Goal: Information Seeking & Learning: Learn about a topic

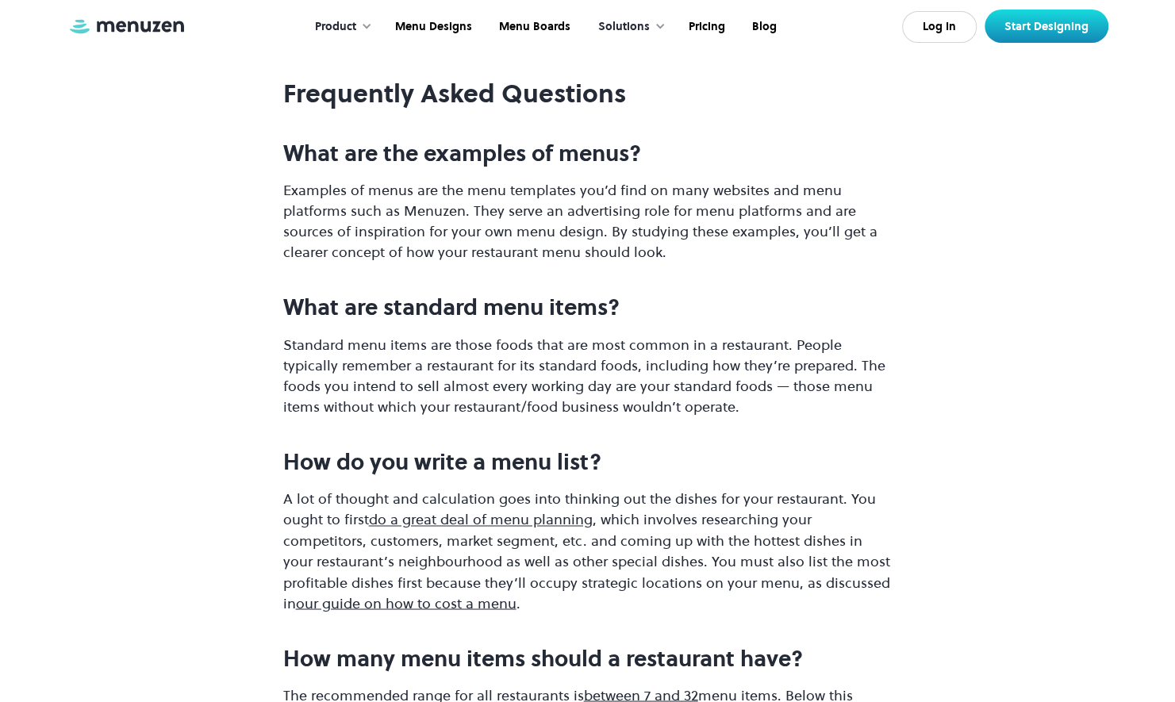
scroll to position [11818, 0]
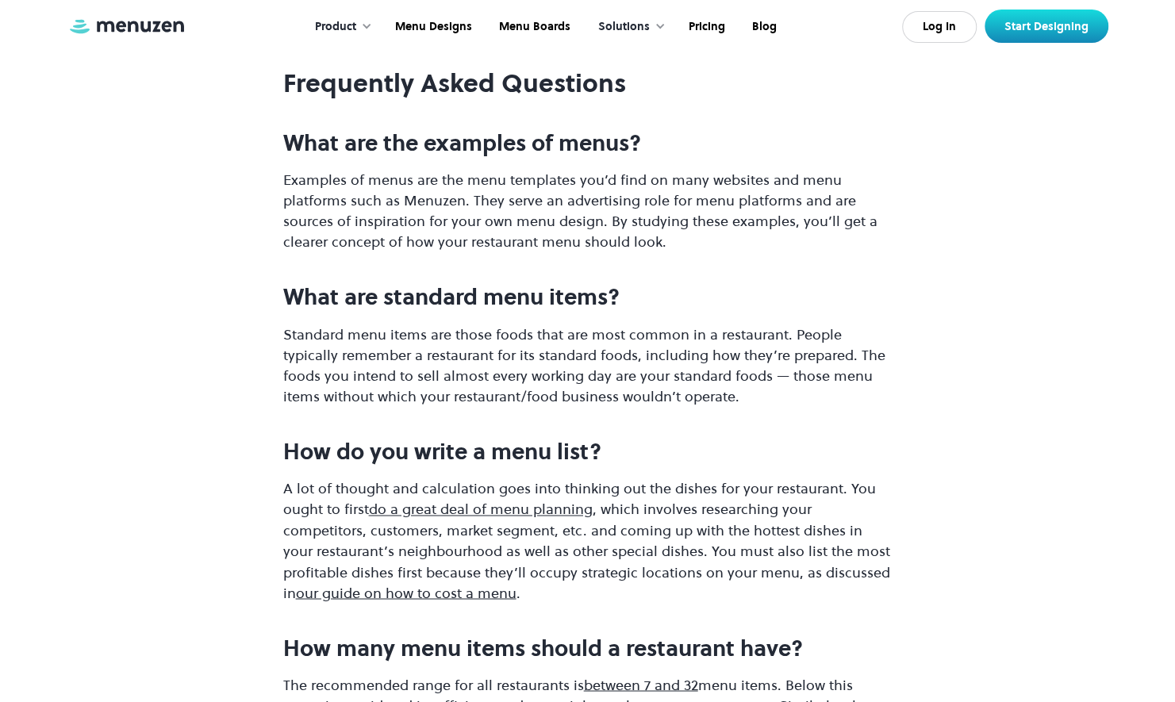
click at [326, 632] on strong "How many menu items should a restaurant have?" at bounding box center [543, 647] width 520 height 30
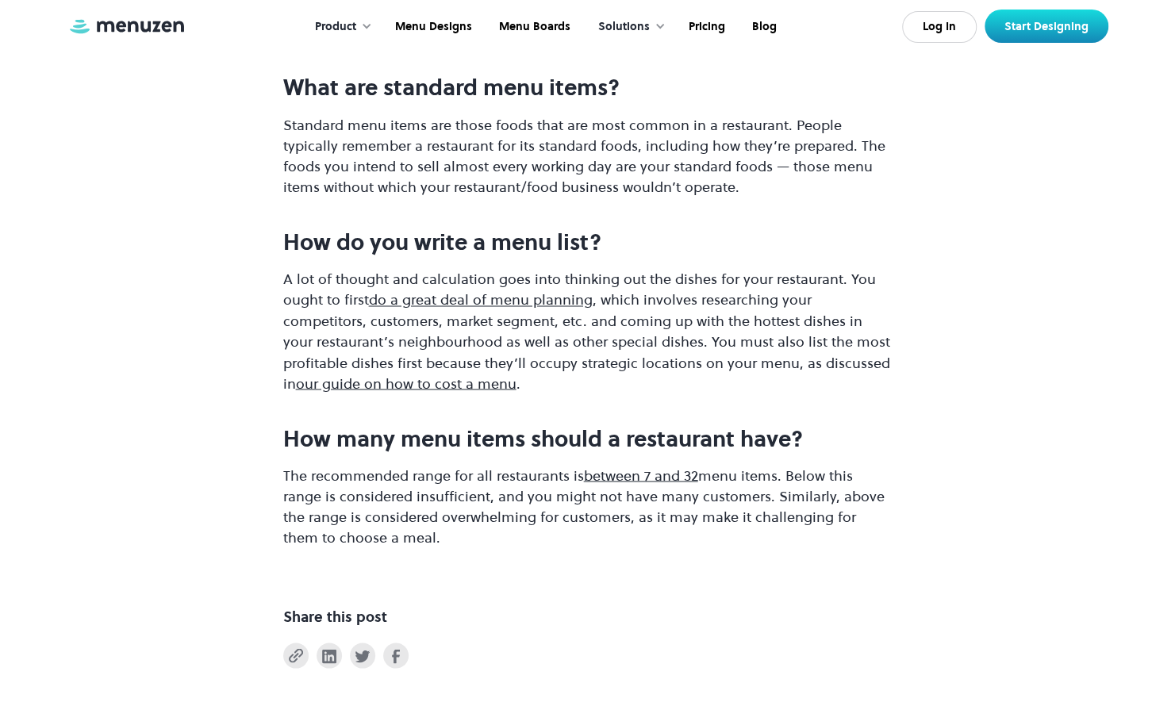
scroll to position [12037, 0]
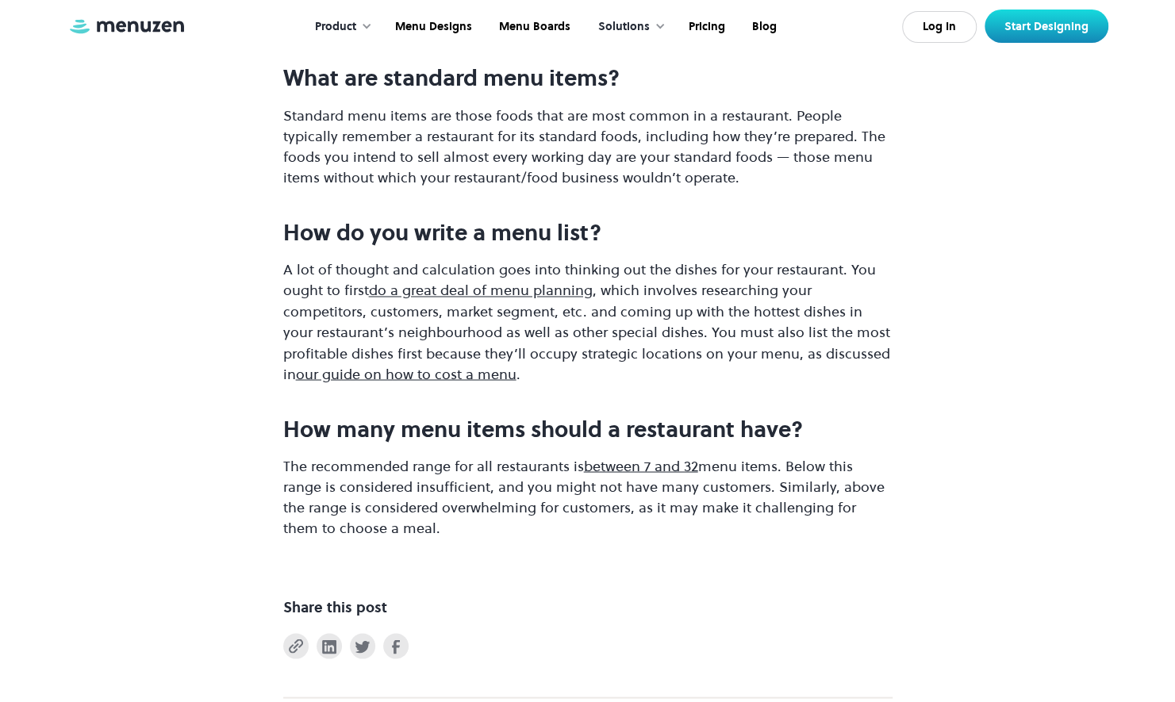
click at [613, 455] on link "between 7 and 32" at bounding box center [641, 465] width 114 height 20
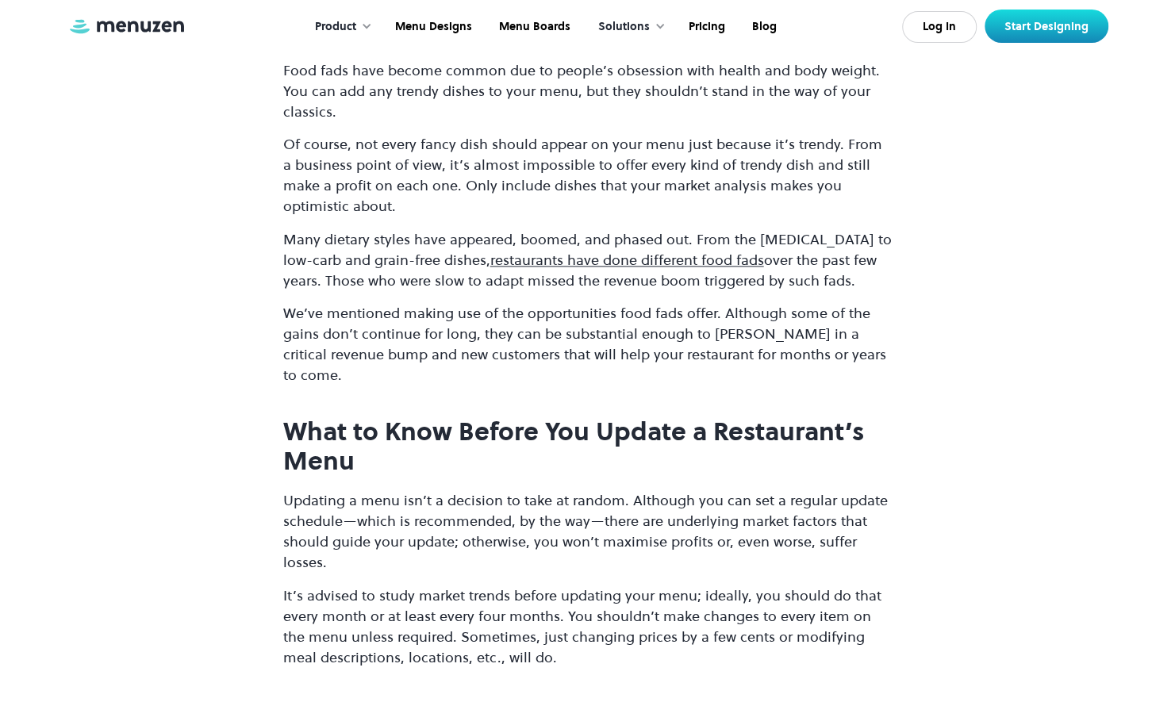
scroll to position [8220, 0]
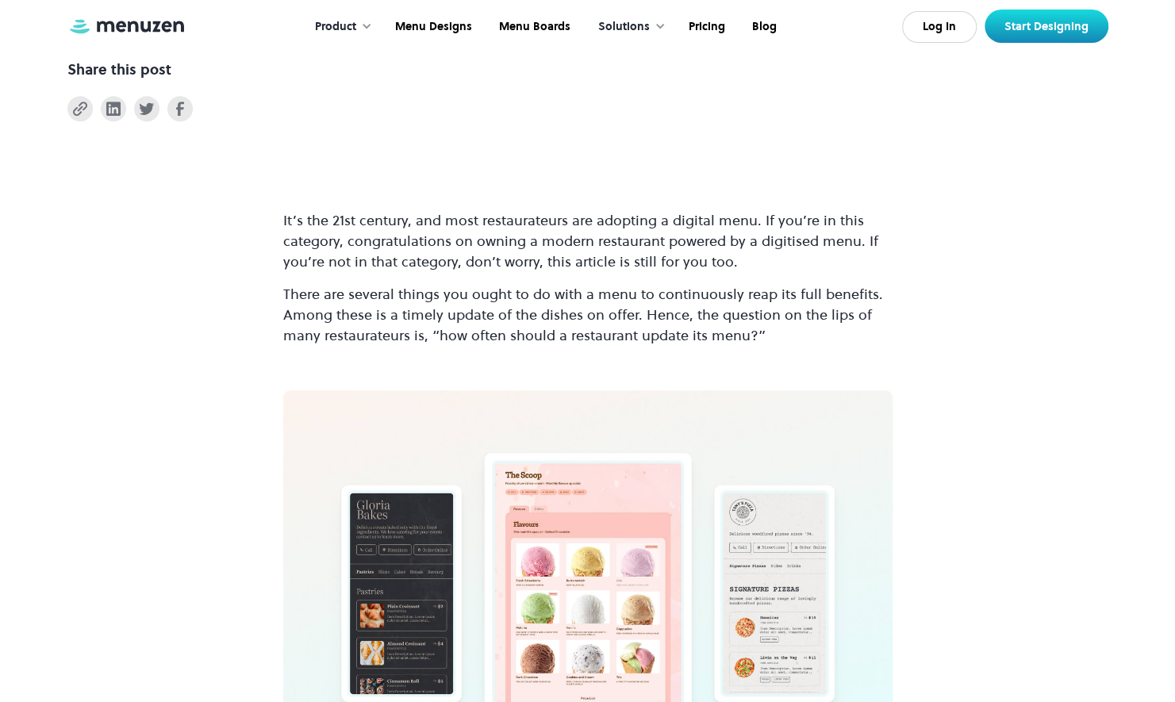
scroll to position [426, 0]
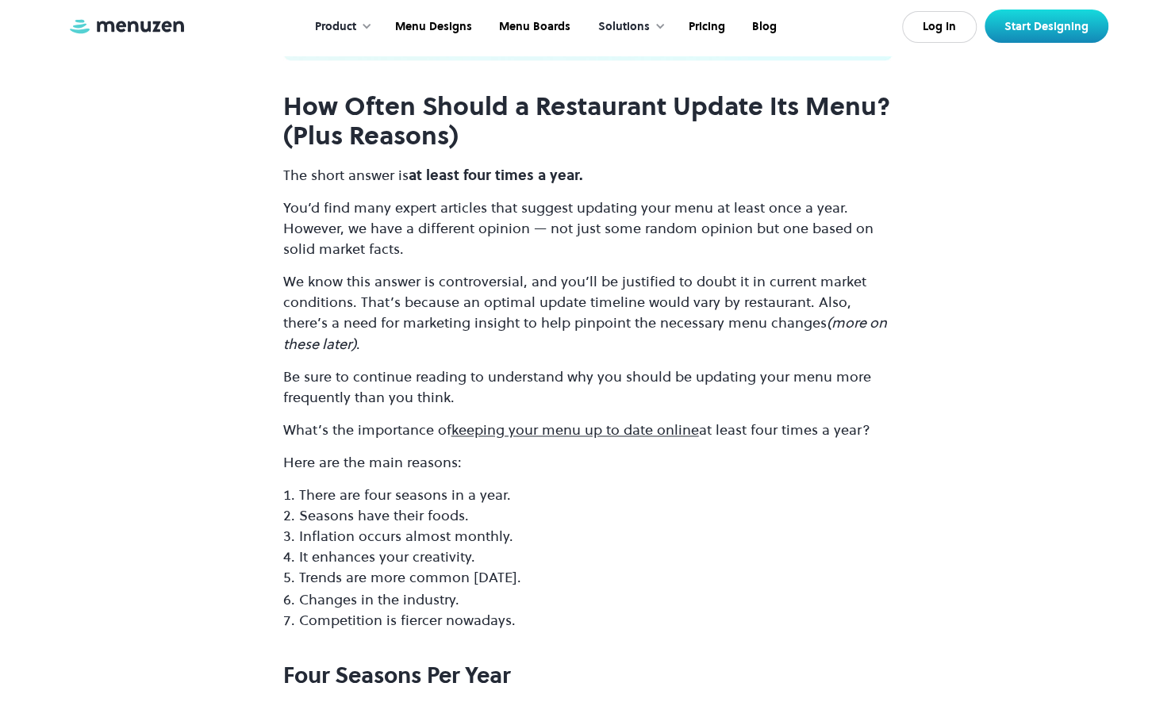
scroll to position [1161, 0]
click at [417, 625] on li "Competition is fiercer nowadays." at bounding box center [596, 620] width 594 height 21
drag, startPoint x: 417, startPoint y: 625, endPoint x: 390, endPoint y: 621, distance: 26.6
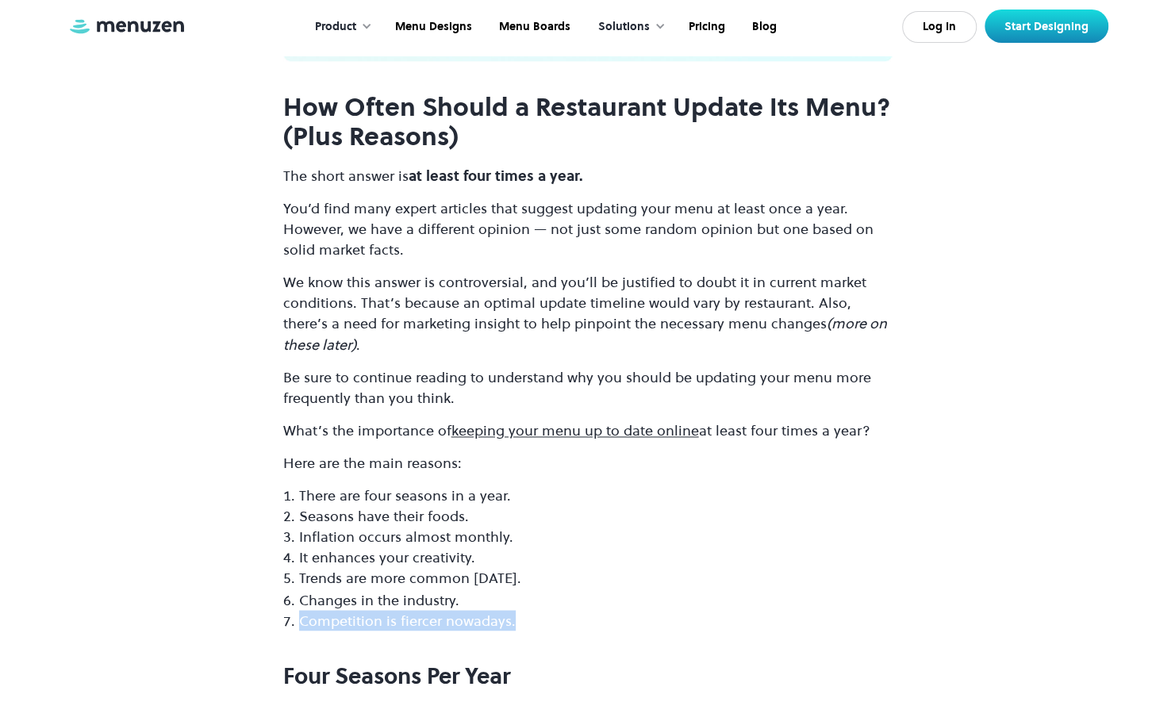
click at [390, 621] on li "Competition is fiercer nowadays." at bounding box center [596, 620] width 594 height 21
click at [380, 631] on div at bounding box center [380, 631] width 0 height 0
click at [422, 622] on li "Competition is fiercer nowadays." at bounding box center [596, 620] width 594 height 21
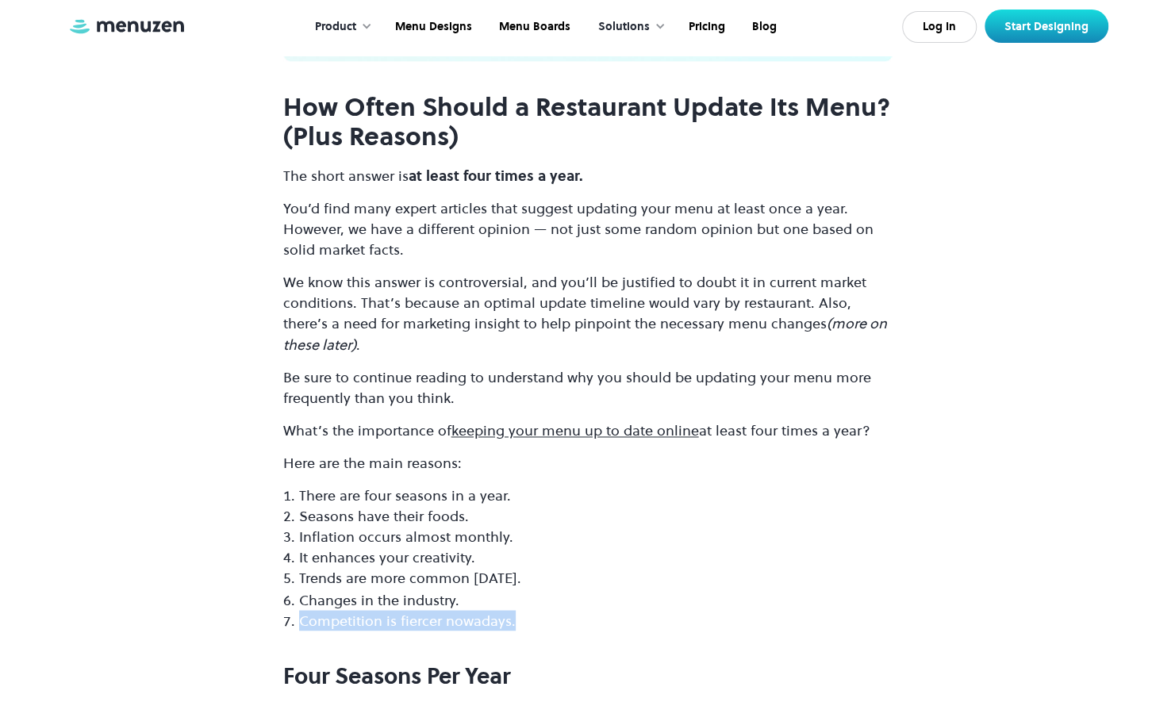
click at [422, 622] on li "Competition is fiercer nowadays." at bounding box center [596, 620] width 594 height 21
click at [412, 631] on div at bounding box center [412, 631] width 0 height 0
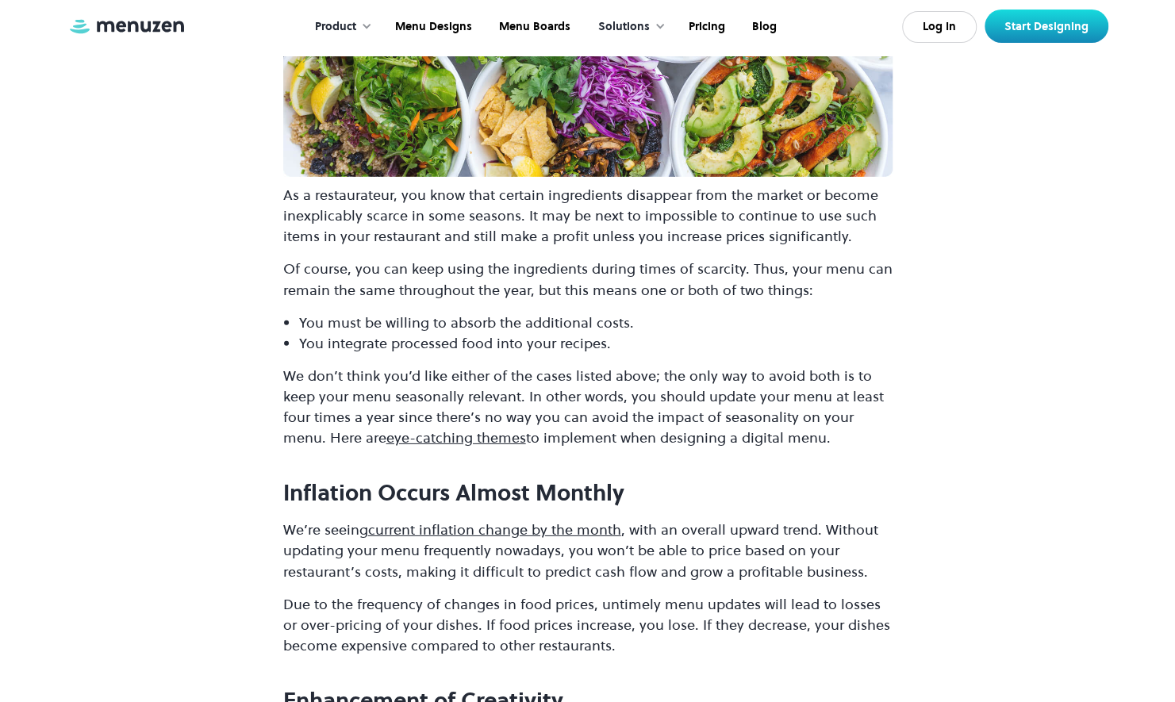
scroll to position [2716, 0]
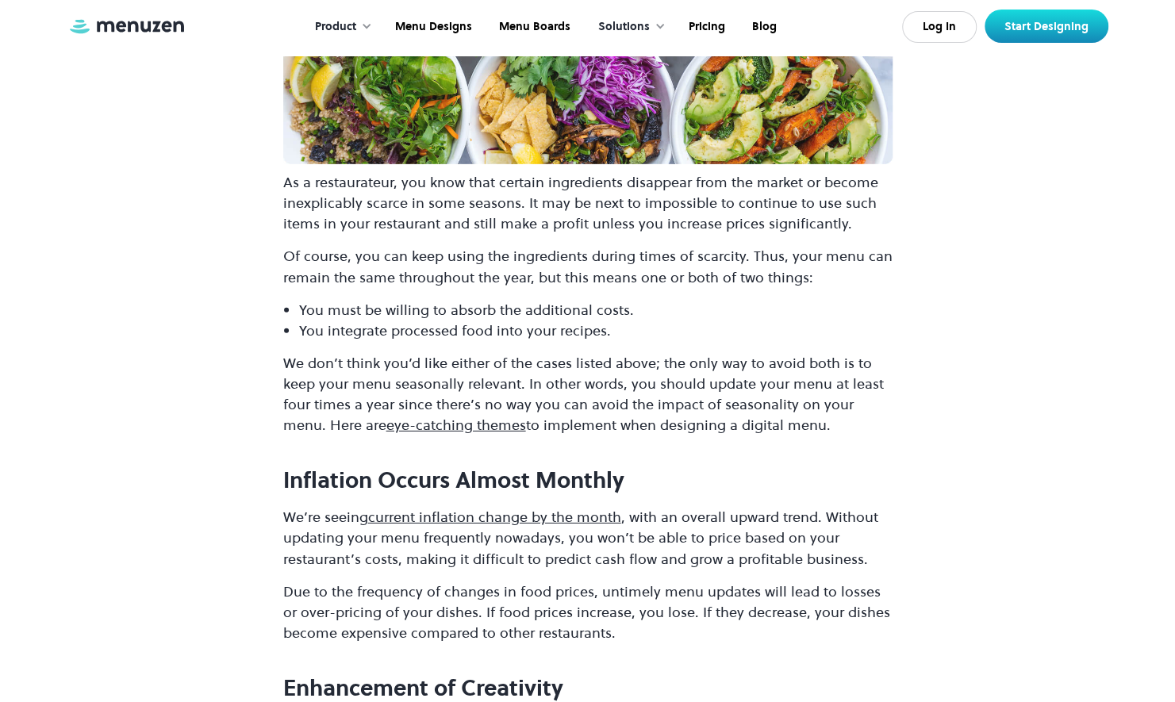
click at [343, 465] on strong "Inflation Occurs Almost Monthly" at bounding box center [453, 480] width 341 height 30
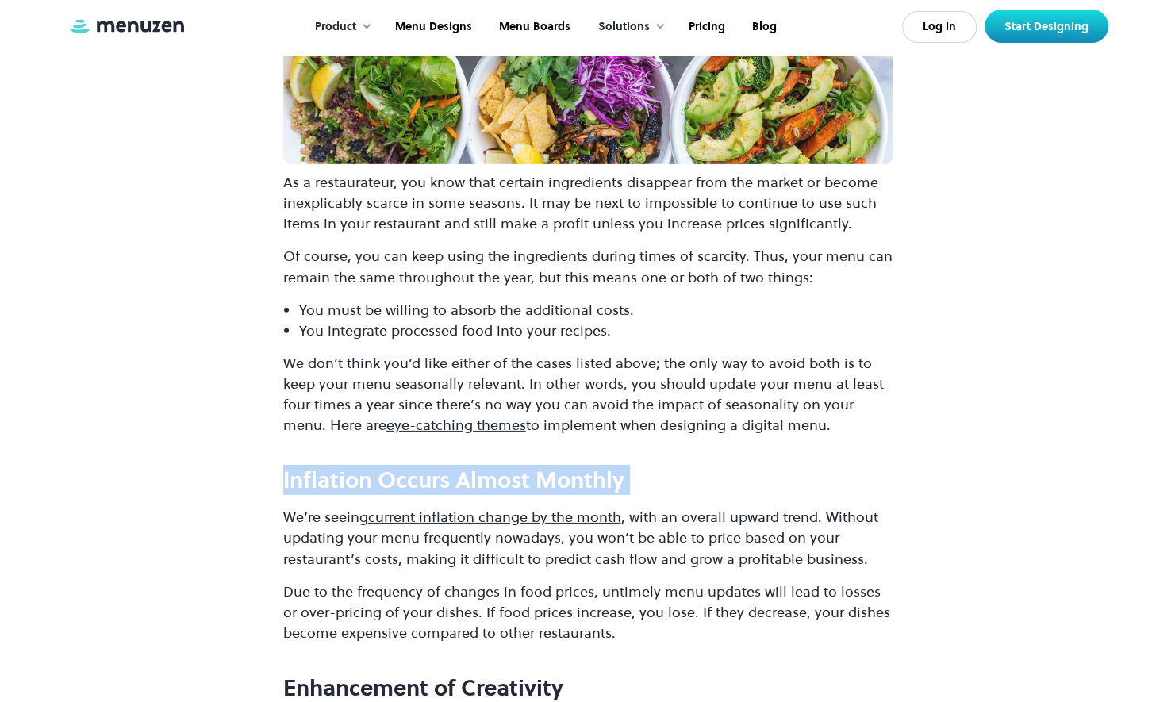
click at [343, 465] on strong "Inflation Occurs Almost Monthly" at bounding box center [453, 480] width 341 height 30
click at [332, 476] on div at bounding box center [332, 476] width 0 height 0
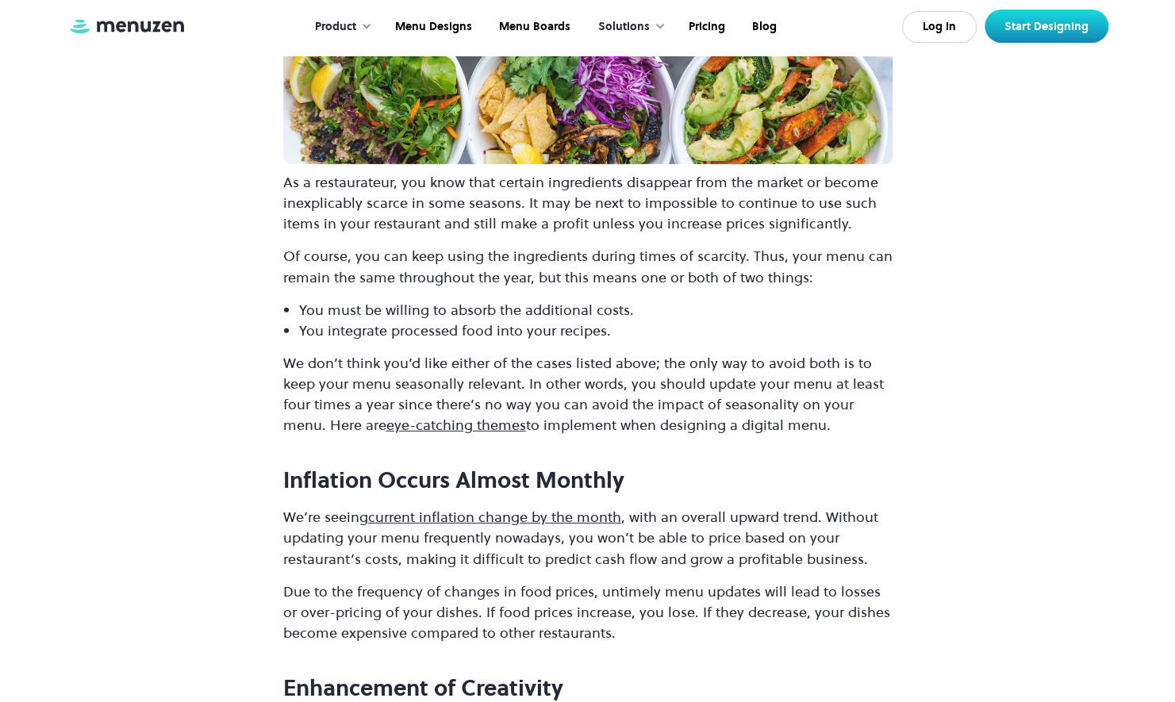
click at [871, 507] on p "We’re seeing current inflation change by the month , with an overall upward tre…" at bounding box center [587, 538] width 609 height 62
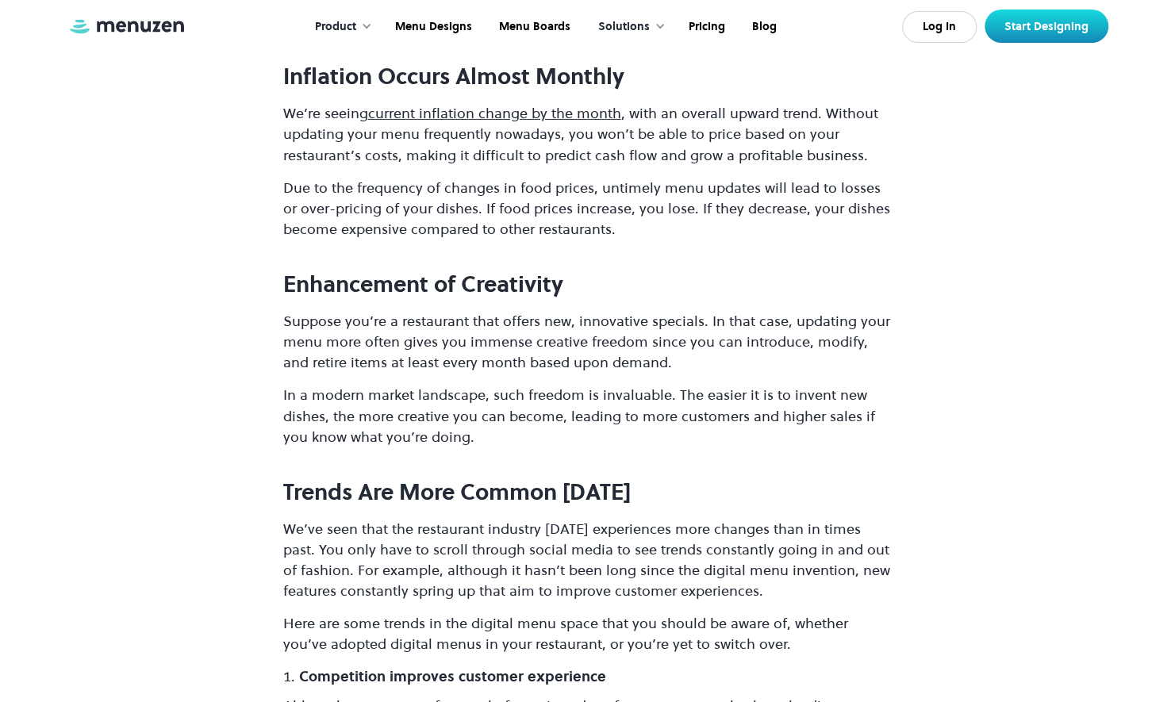
scroll to position [3120, 0]
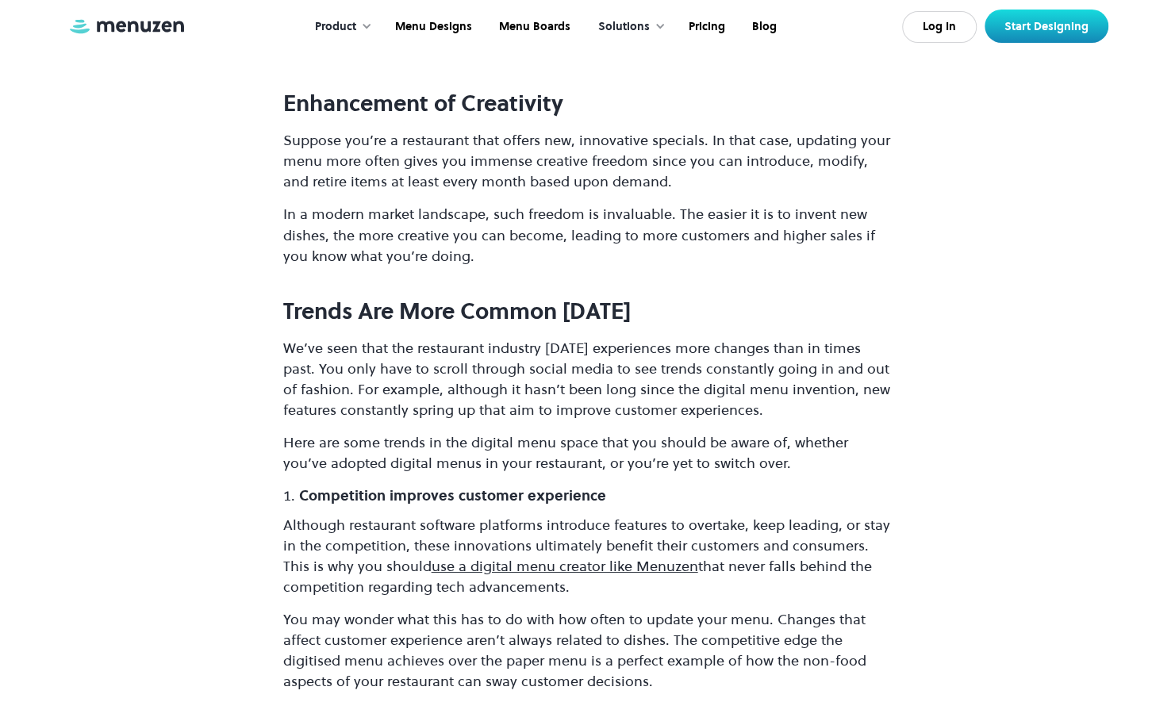
scroll to position [3341, 0]
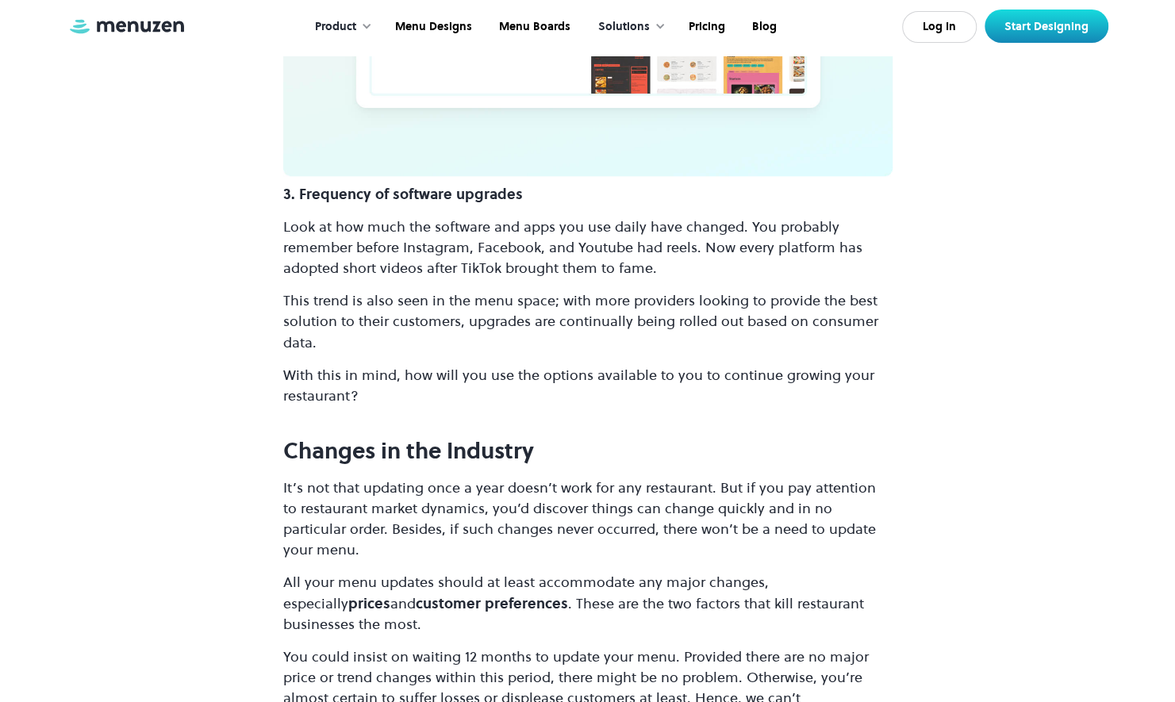
scroll to position [4403, 0]
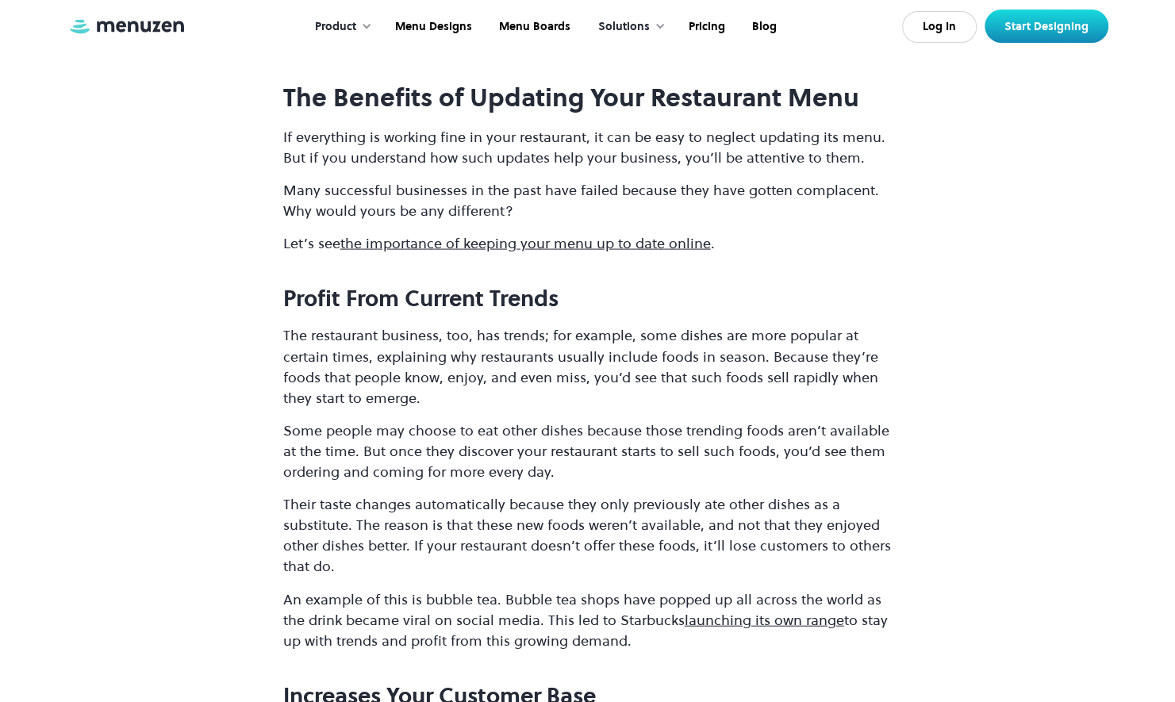
scroll to position [5331, 0]
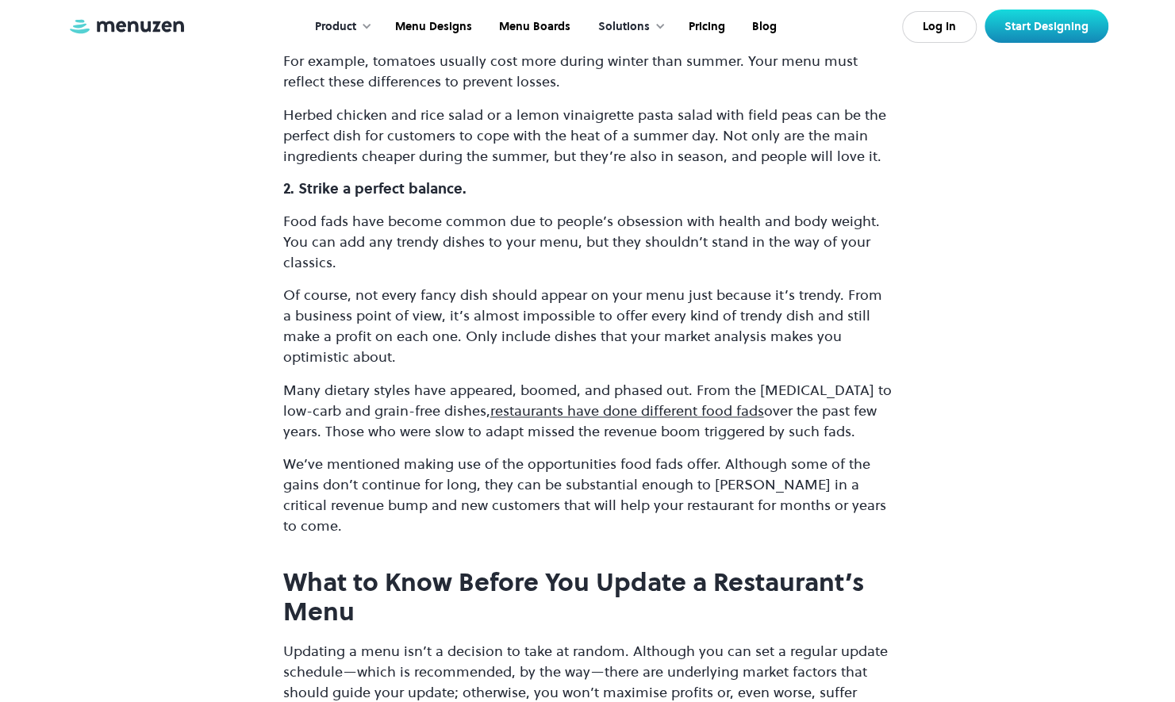
scroll to position [8072, 0]
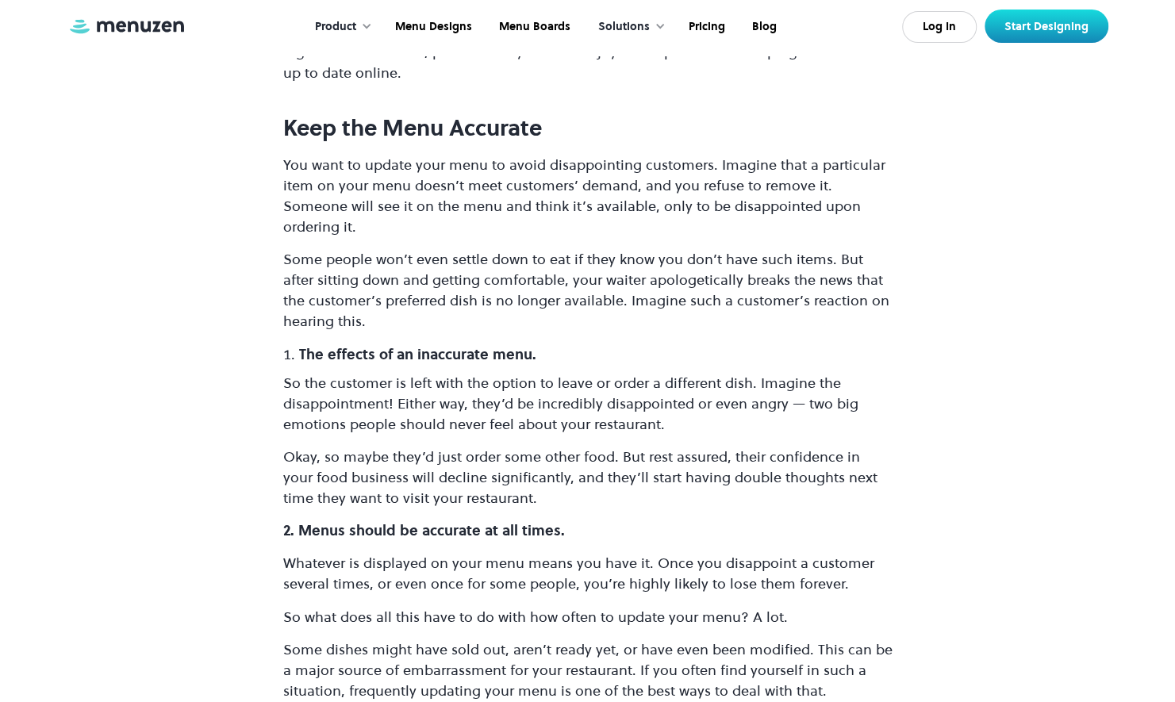
scroll to position [10046, 0]
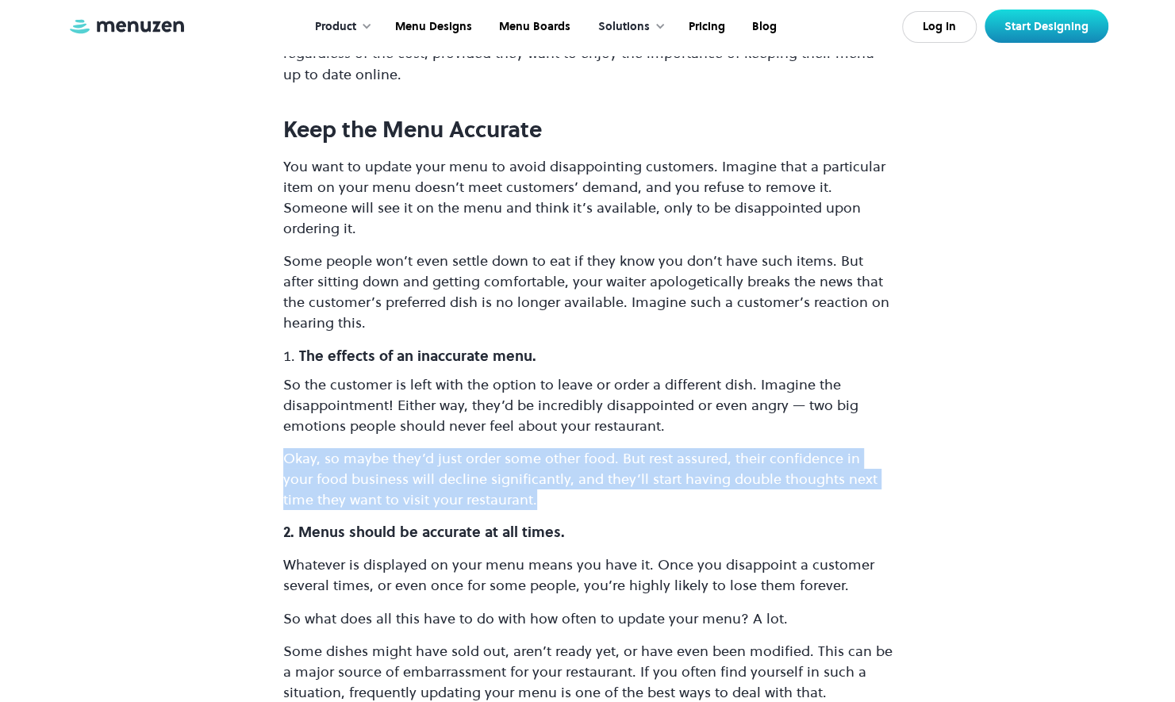
drag, startPoint x: 286, startPoint y: 327, endPoint x: 502, endPoint y: 382, distance: 222.7
click at [502, 448] on p "Okay, so maybe they’d just order some other food. But rest assured, their confi…" at bounding box center [587, 479] width 609 height 62
click at [491, 389] on div at bounding box center [491, 389] width 0 height 0
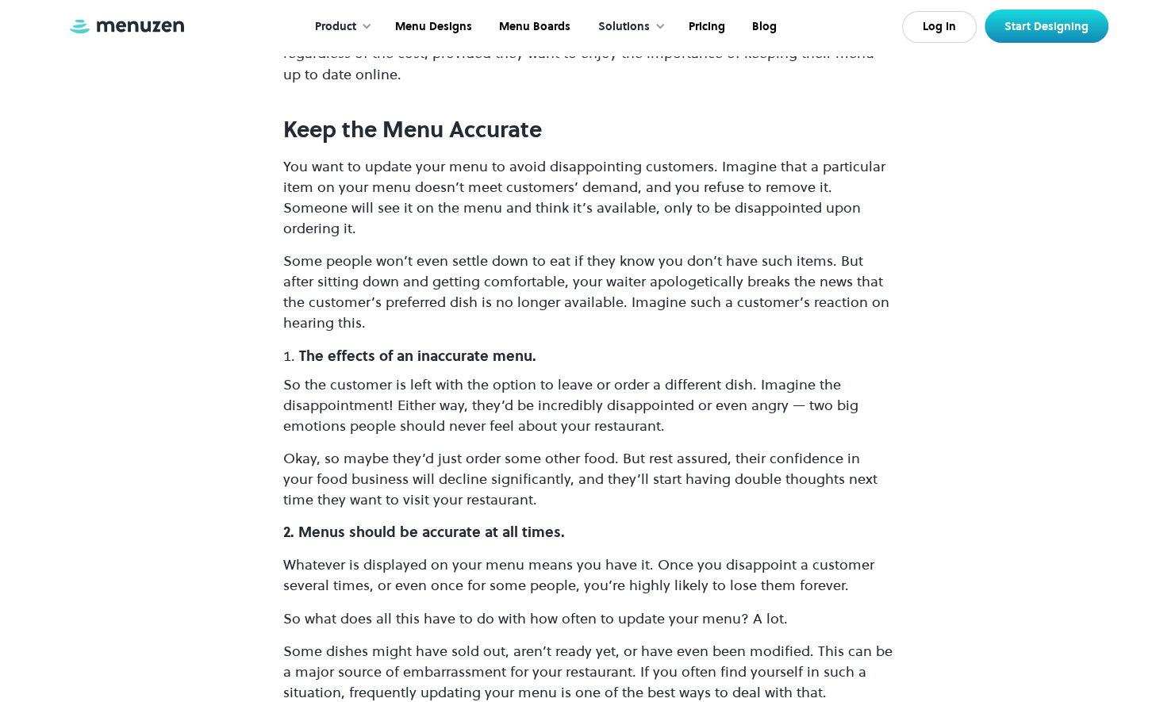
click at [559, 522] on strong "2. Menus should be accurate at all times." at bounding box center [424, 532] width 282 height 20
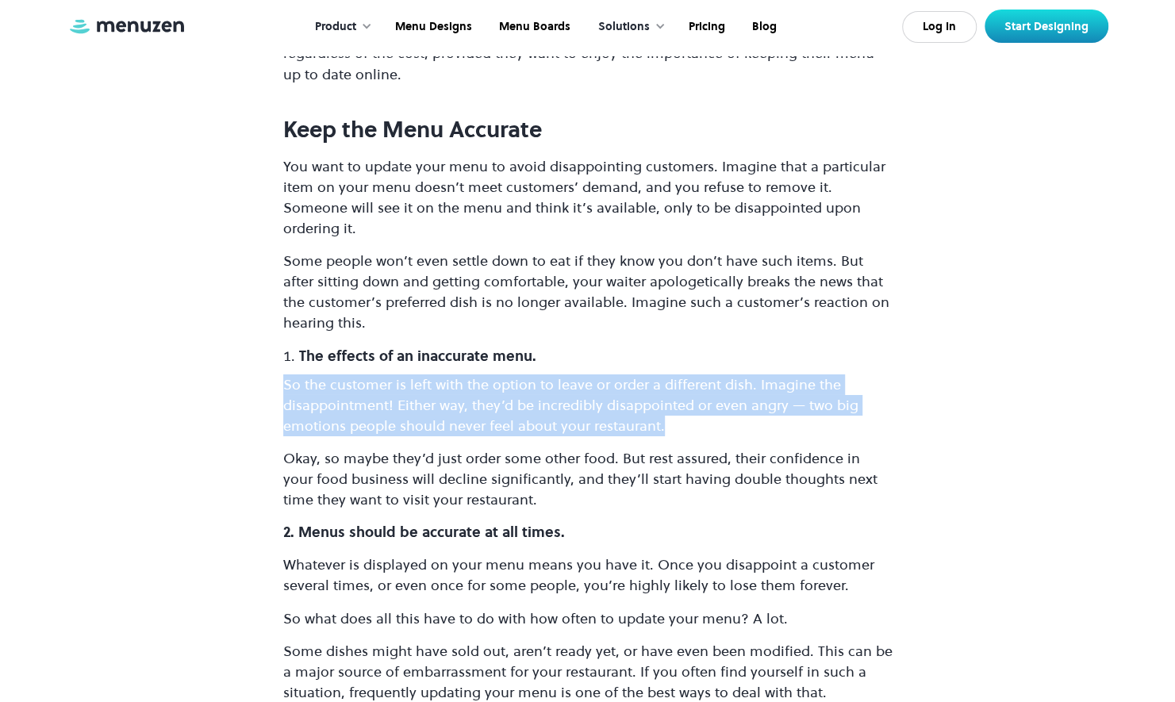
drag, startPoint x: 662, startPoint y: 304, endPoint x: 281, endPoint y: 256, distance: 384.0
click at [271, 230] on div at bounding box center [271, 230] width 0 height 0
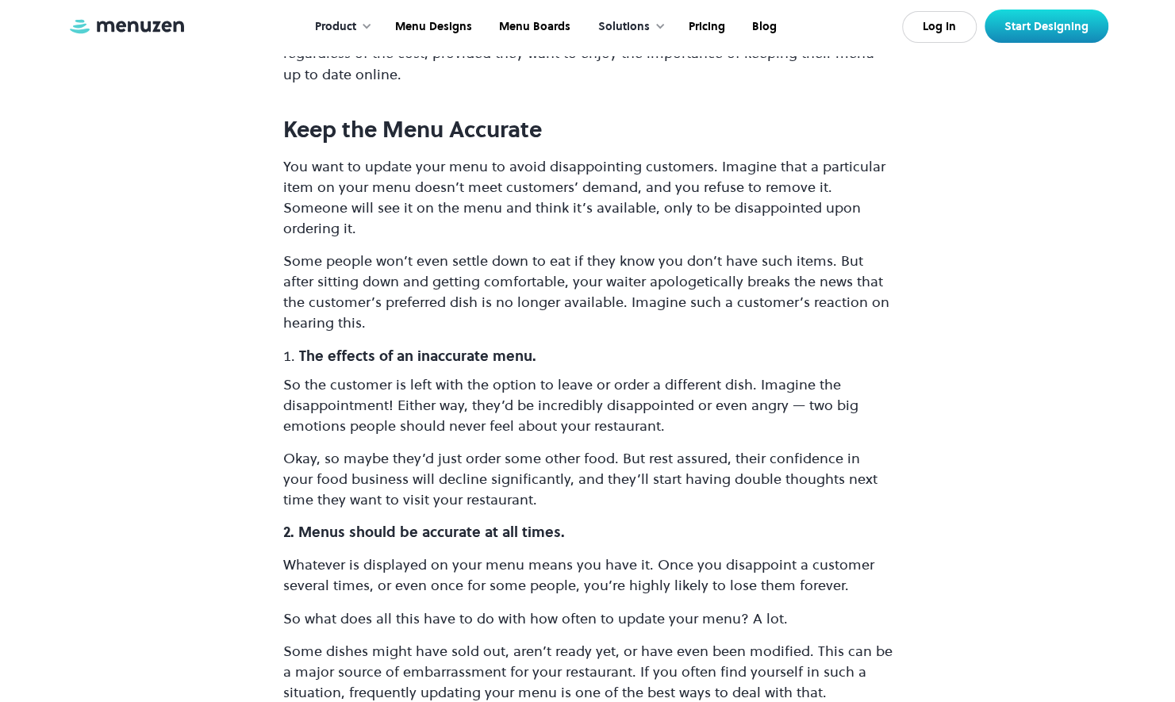
click at [324, 448] on p "Okay, so maybe they’d just order some other food. But rest assured, their confi…" at bounding box center [587, 479] width 609 height 62
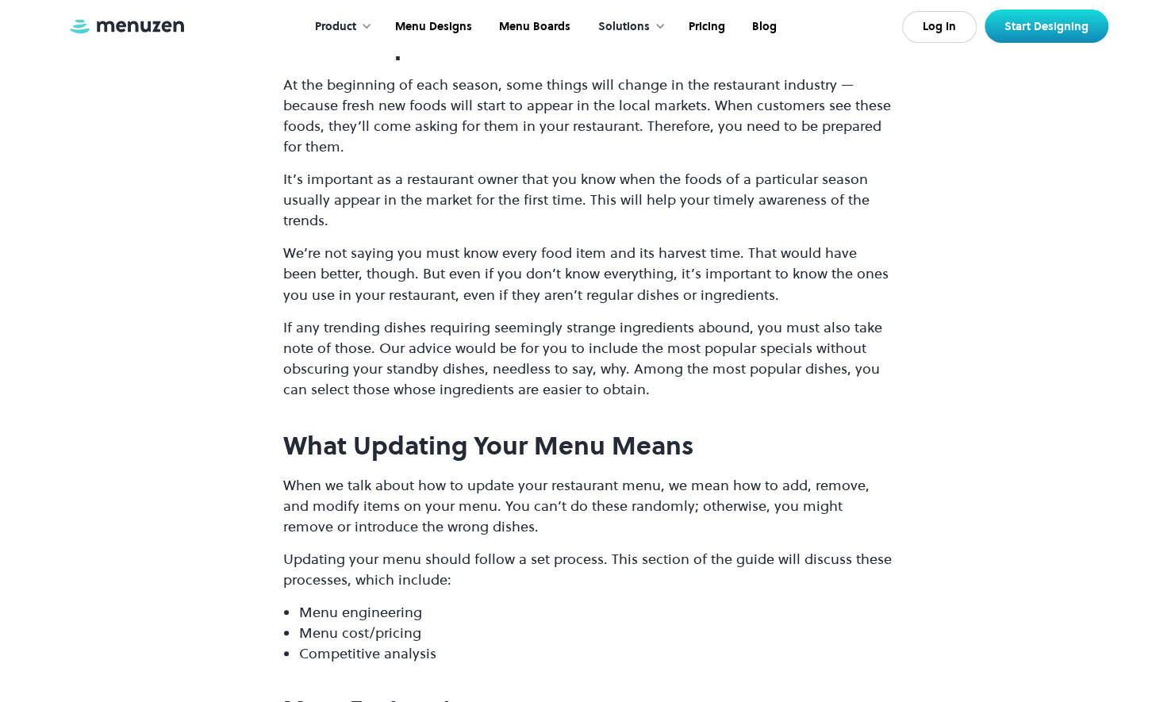
scroll to position [10749, 0]
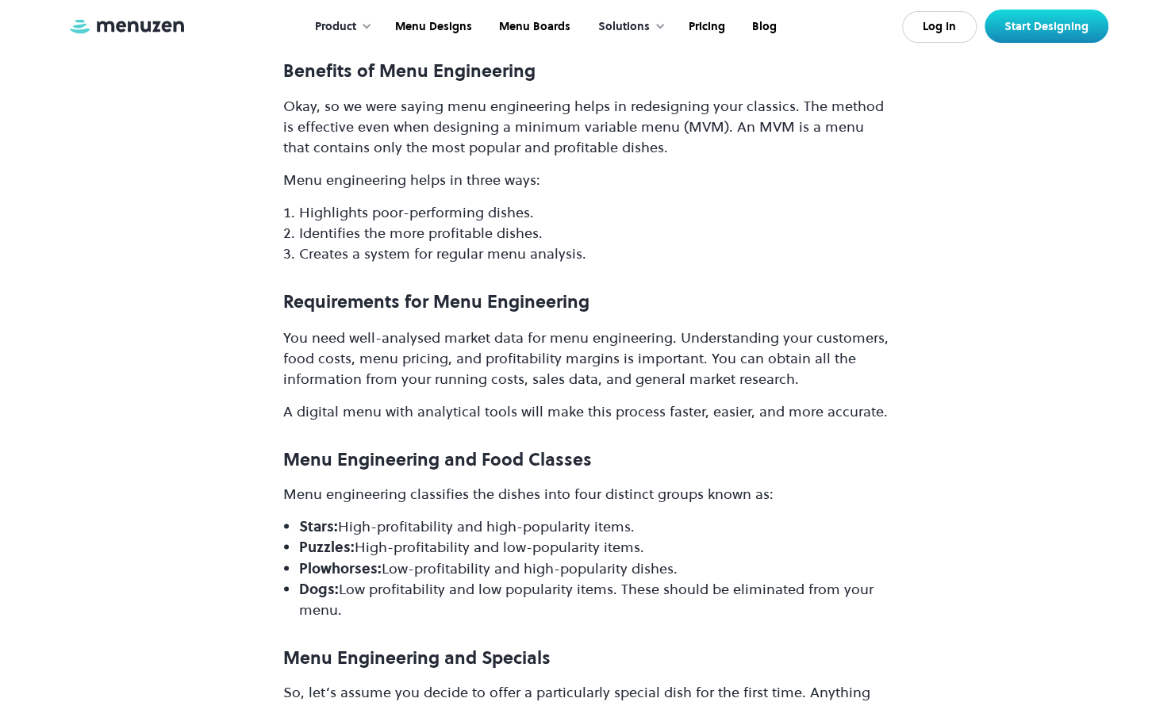
scroll to position [12001, 0]
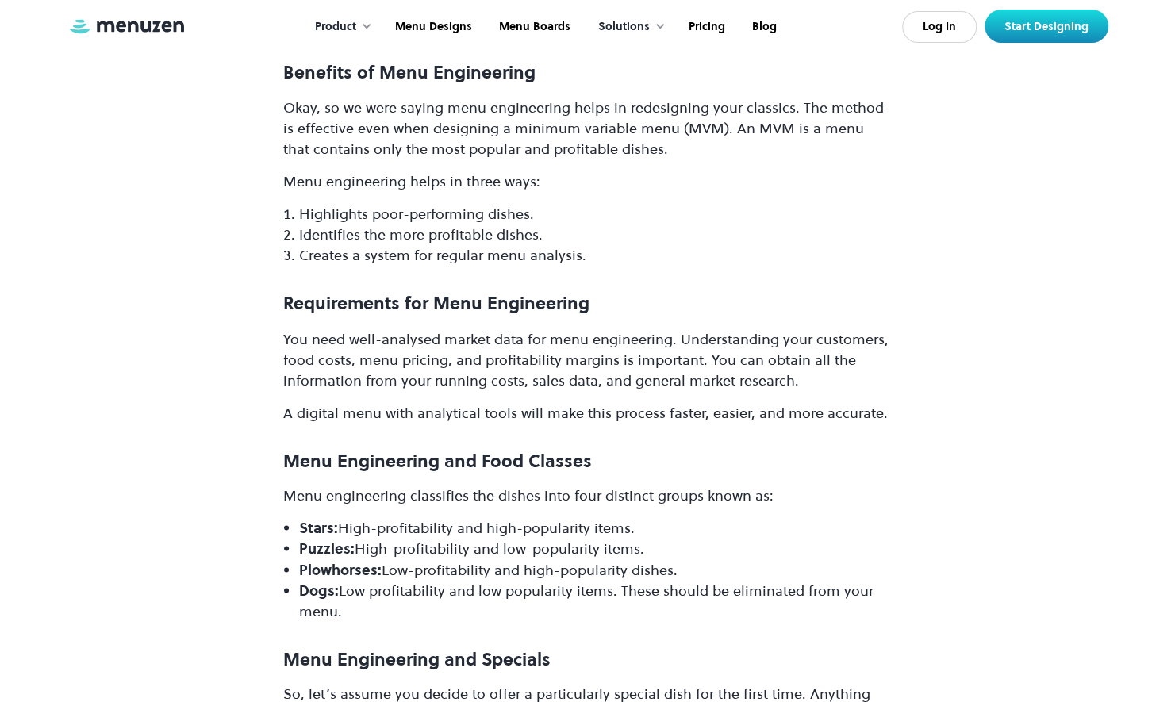
drag, startPoint x: 341, startPoint y: 492, endPoint x: 285, endPoint y: 406, distance: 102.6
click at [285, 517] on ul "Stars: High-profitability and high-popularity items. Puzzles: High-profitabilit…" at bounding box center [587, 568] width 609 height 103
click at [402, 559] on li "Plowhorses: Low-profitability and high-popularity dishes." at bounding box center [596, 569] width 594 height 21
drag, startPoint x: 644, startPoint y: 429, endPoint x: 294, endPoint y: 413, distance: 350.4
click at [294, 517] on ul "Stars: High-profitability and high-popularity items. Puzzles: High-profitabilit…" at bounding box center [587, 568] width 609 height 103
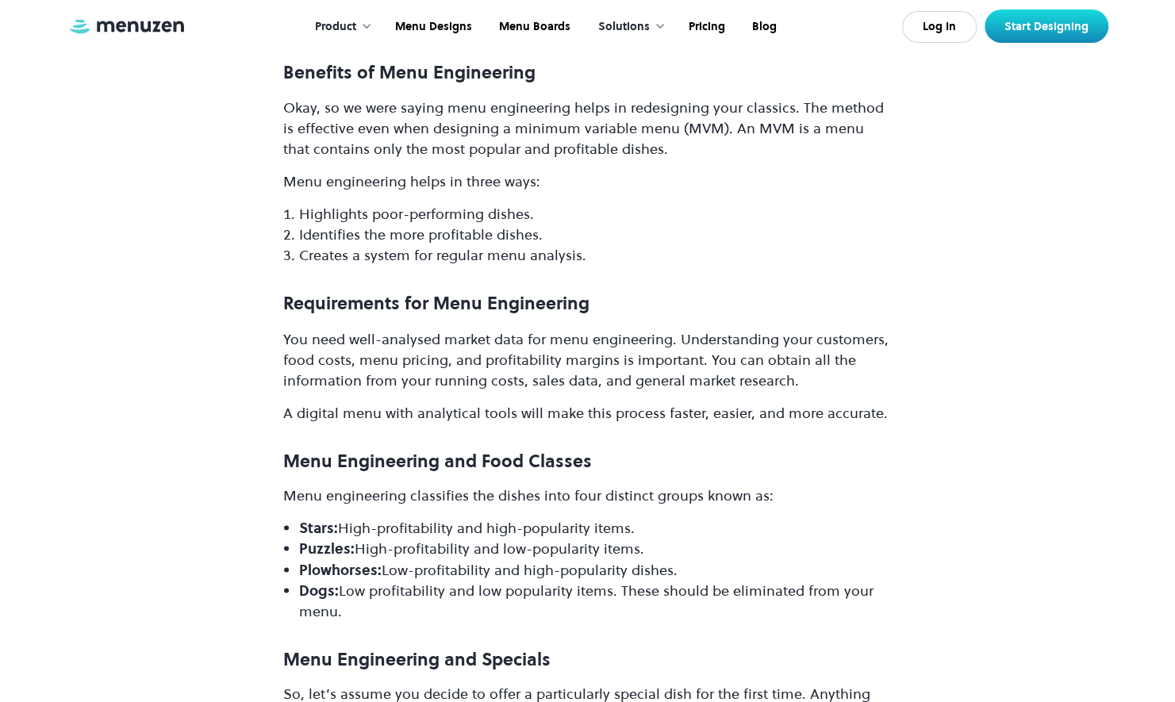
click at [284, 375] on div at bounding box center [284, 375] width 0 height 0
click at [484, 580] on li "Dogs: Low profitability and low popularity items. These should be eliminated fr…" at bounding box center [596, 600] width 594 height 41
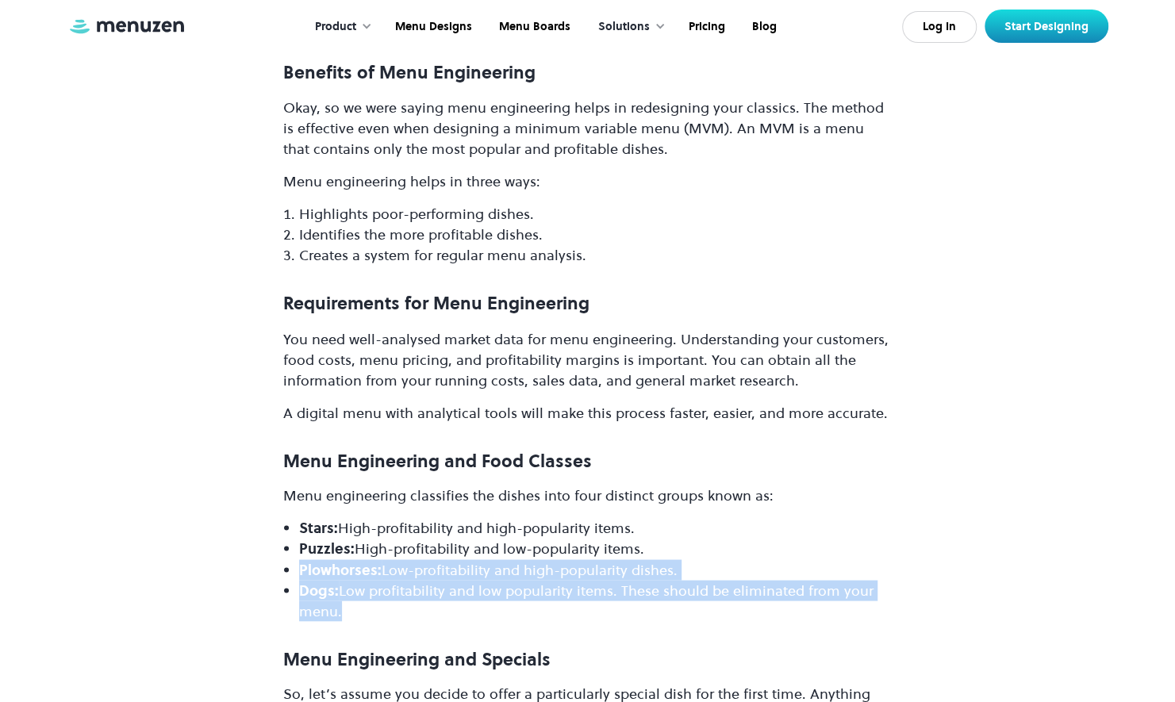
drag, startPoint x: 336, startPoint y: 486, endPoint x: 298, endPoint y: 453, distance: 51.2
click at [298, 517] on ul "Stars: High-profitability and high-popularity items. Puzzles: High-profitabilit…" at bounding box center [587, 568] width 609 height 103
click at [287, 416] on div at bounding box center [287, 416] width 0 height 0
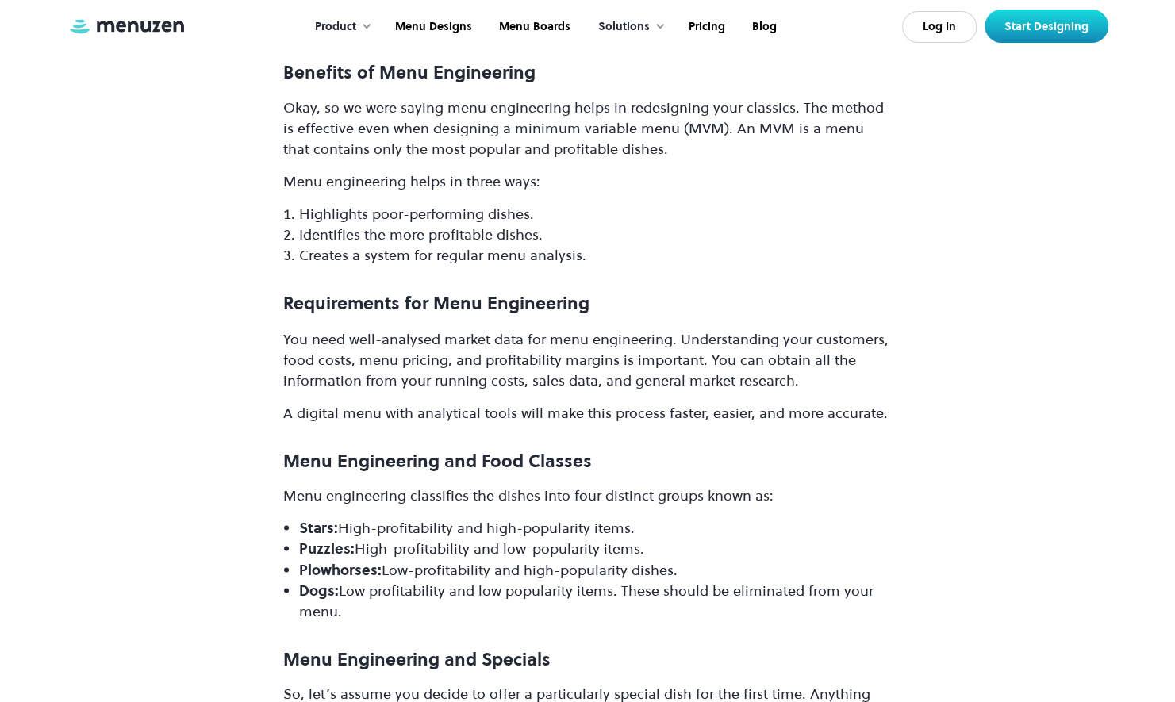
click at [489, 580] on li "Dogs: Low profitability and low popularity items. These should be eliminated fr…" at bounding box center [596, 600] width 594 height 41
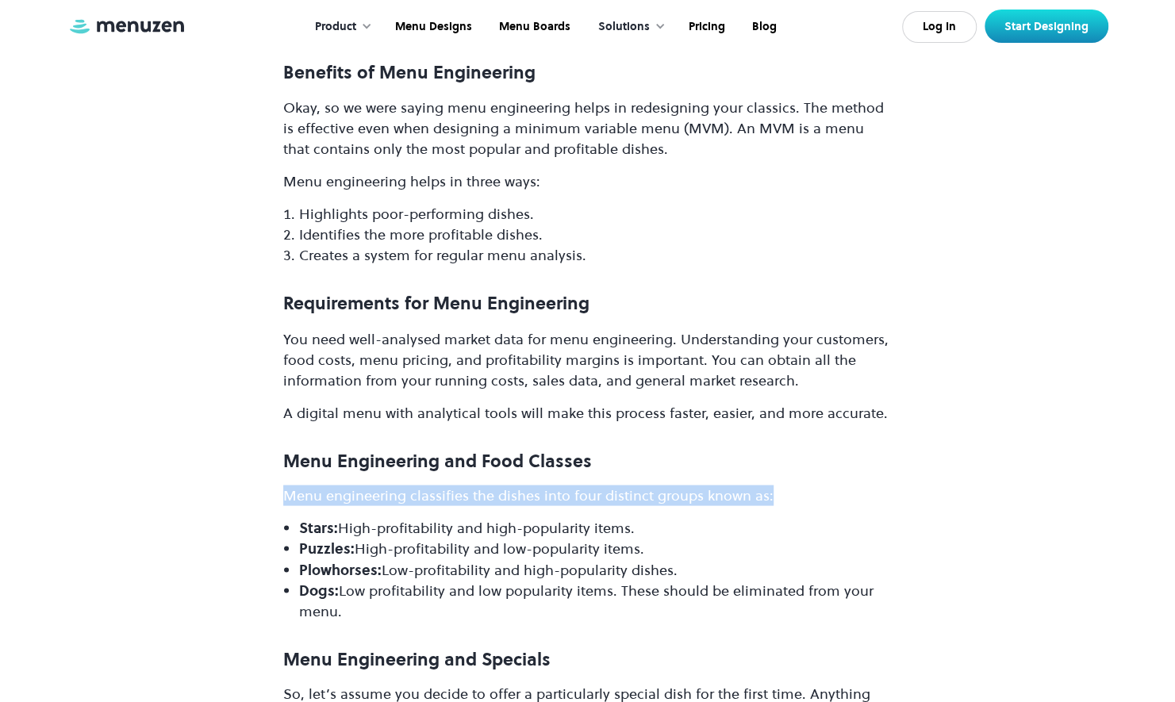
drag, startPoint x: 771, startPoint y: 377, endPoint x: 273, endPoint y: 378, distance: 498.3
click at [263, 384] on div at bounding box center [263, 384] width 0 height 0
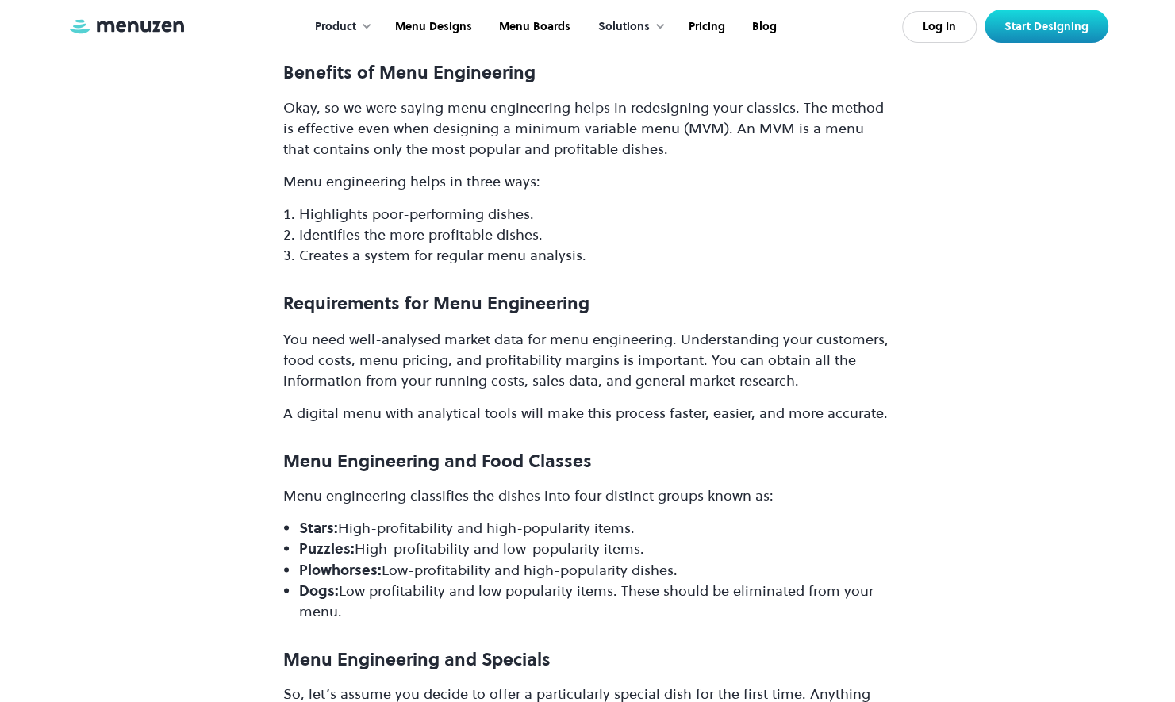
click at [387, 559] on li "Plowhorses: Low-profitability and high-popularity dishes." at bounding box center [596, 569] width 594 height 21
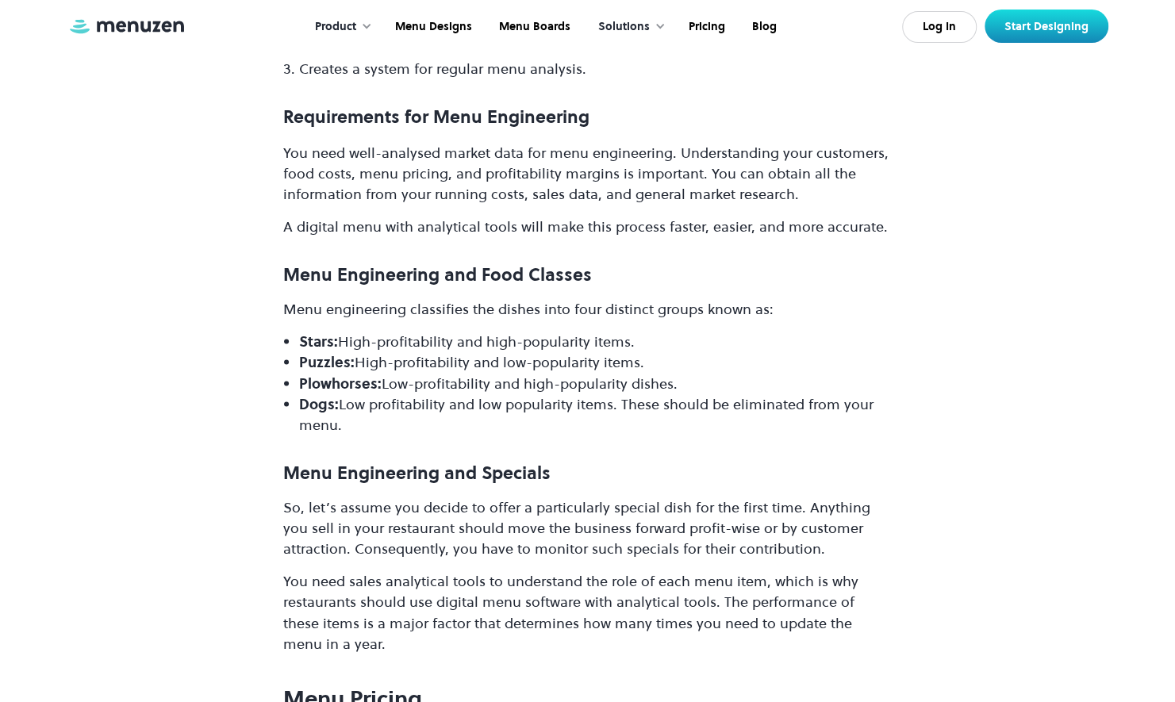
scroll to position [12187, 0]
click at [884, 571] on p "You need sales analytical tools to understand the role of each menu item, which…" at bounding box center [587, 612] width 609 height 83
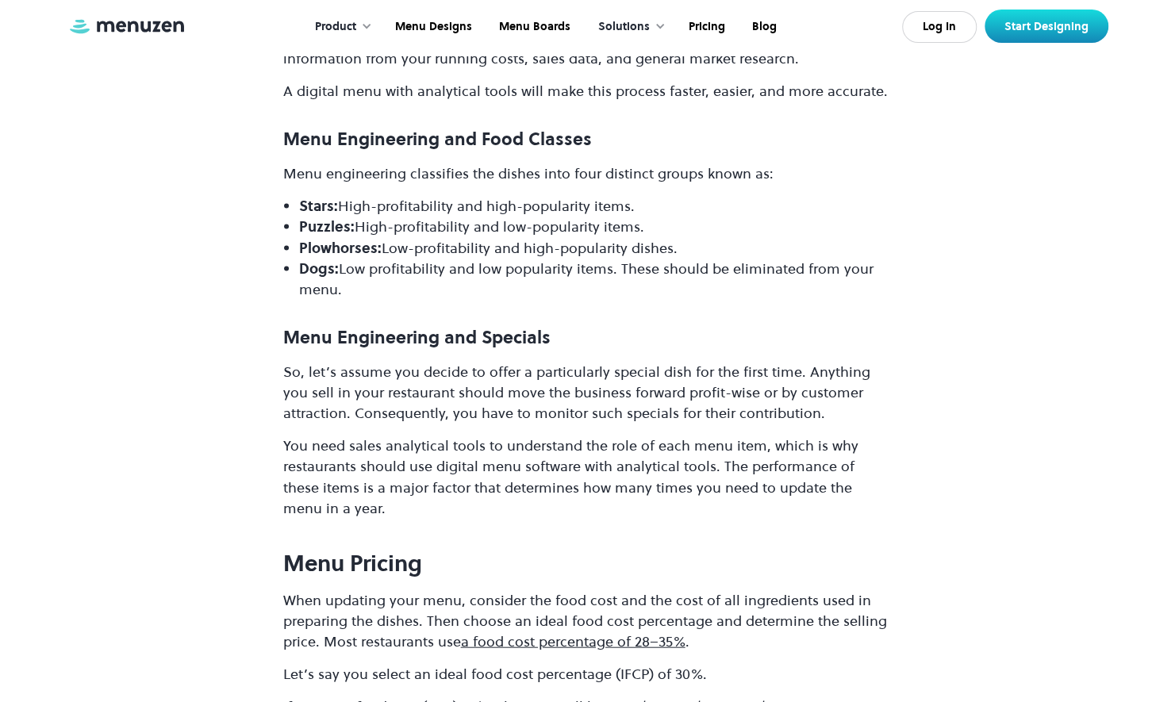
scroll to position [12329, 0]
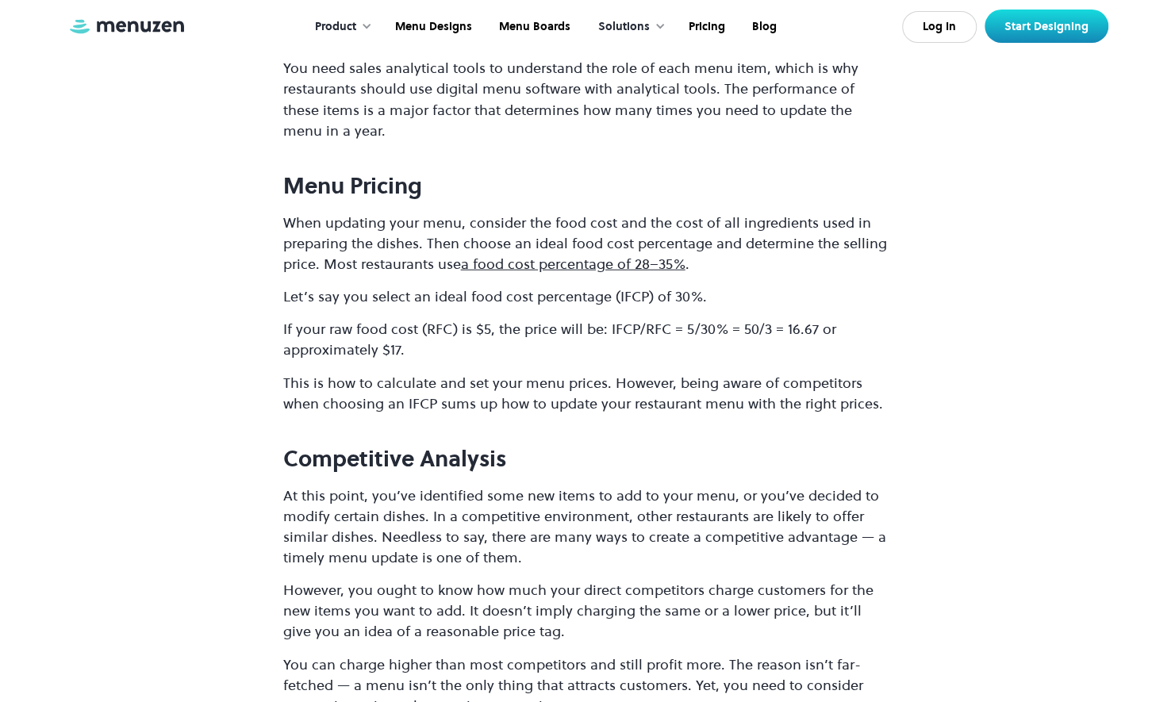
scroll to position [12725, 0]
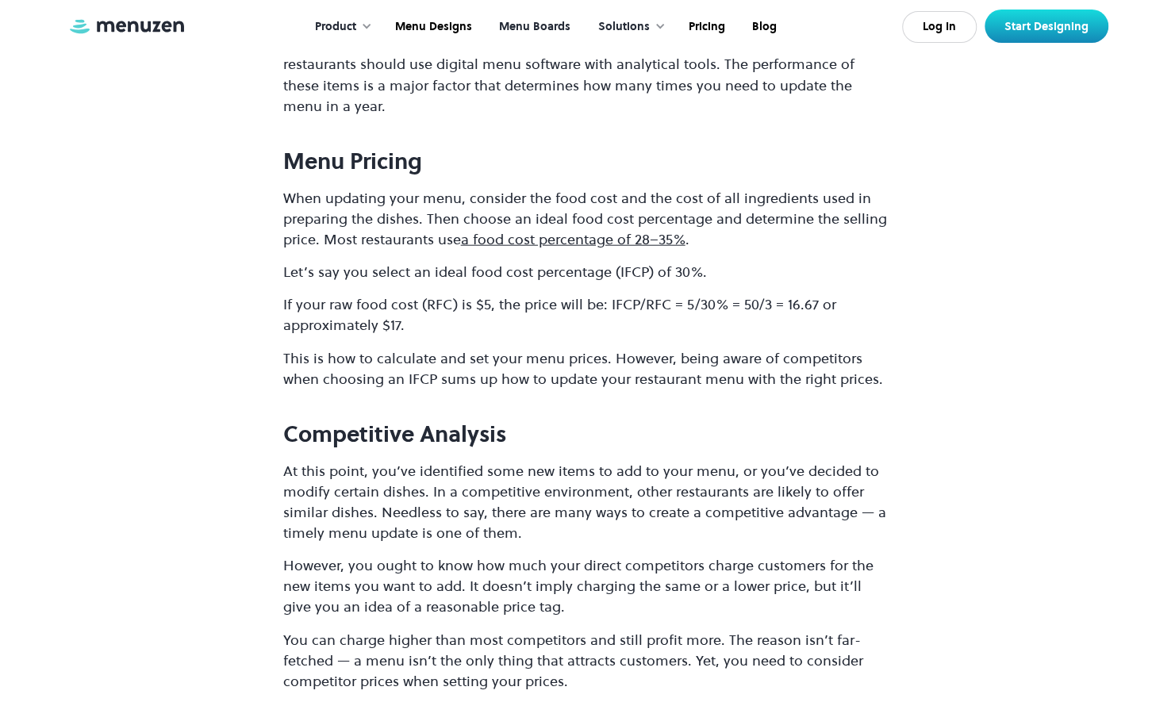
click at [554, 25] on link "Menu Boards" at bounding box center [533, 26] width 98 height 49
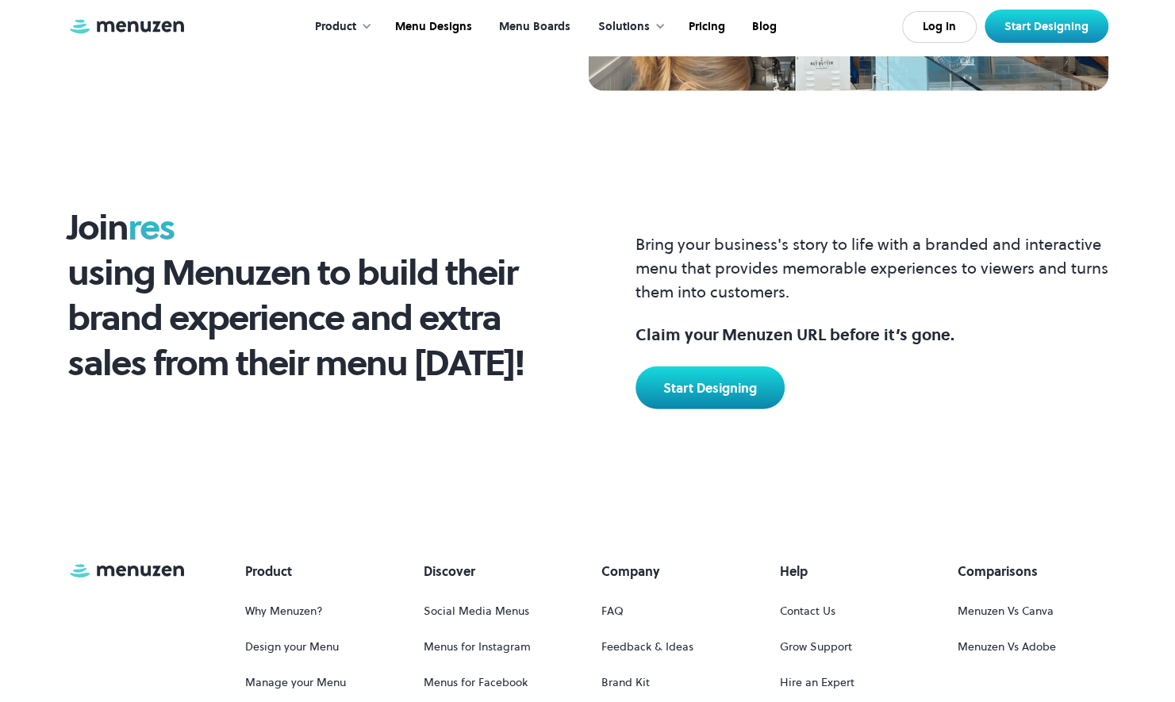
scroll to position [1904, 0]
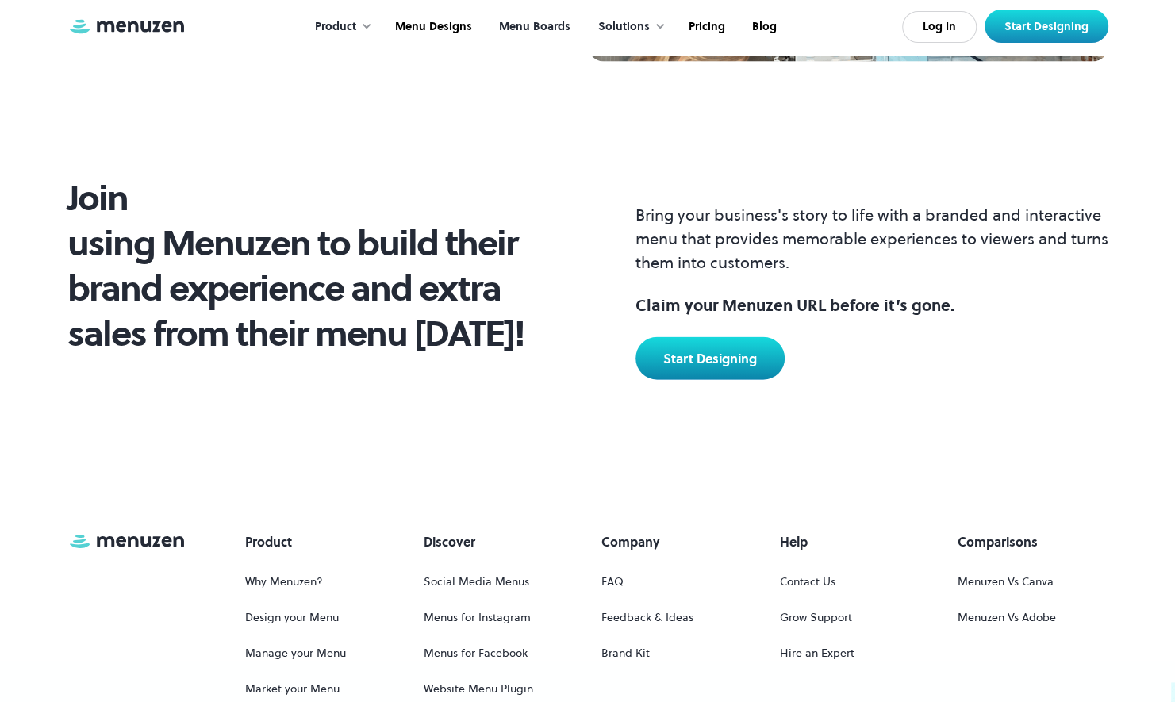
click at [646, 29] on div "Solutions" at bounding box center [624, 26] width 52 height 17
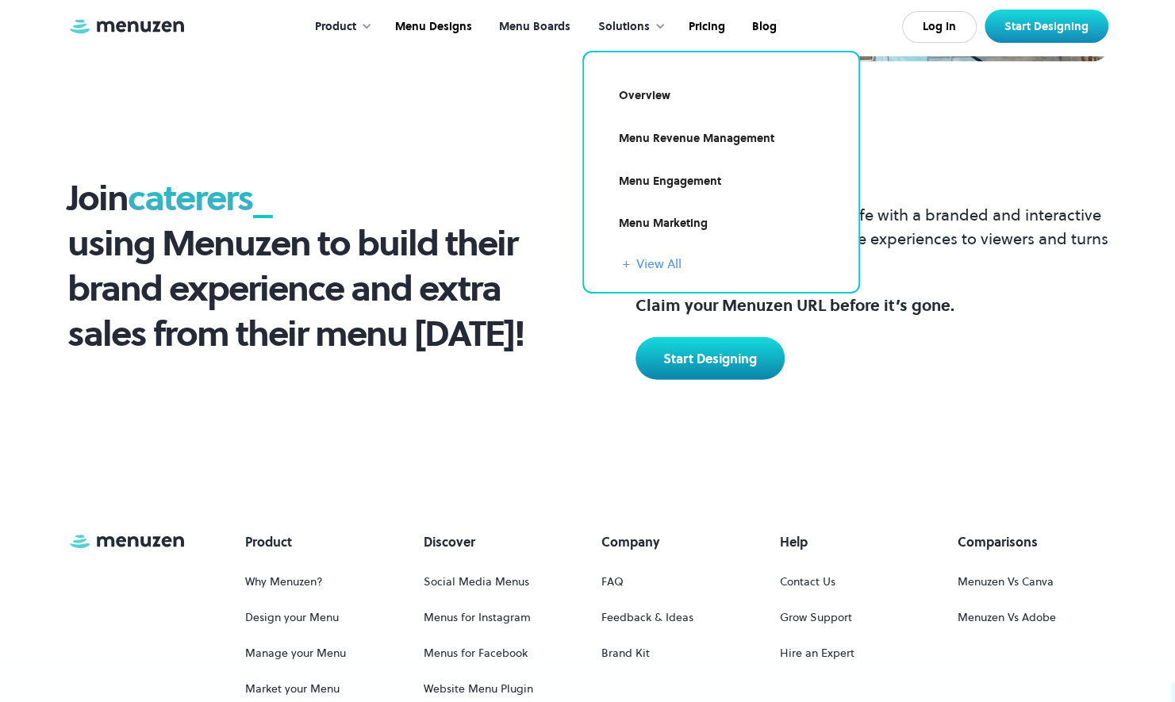
click at [657, 259] on link "+ View All" at bounding box center [731, 263] width 217 height 19
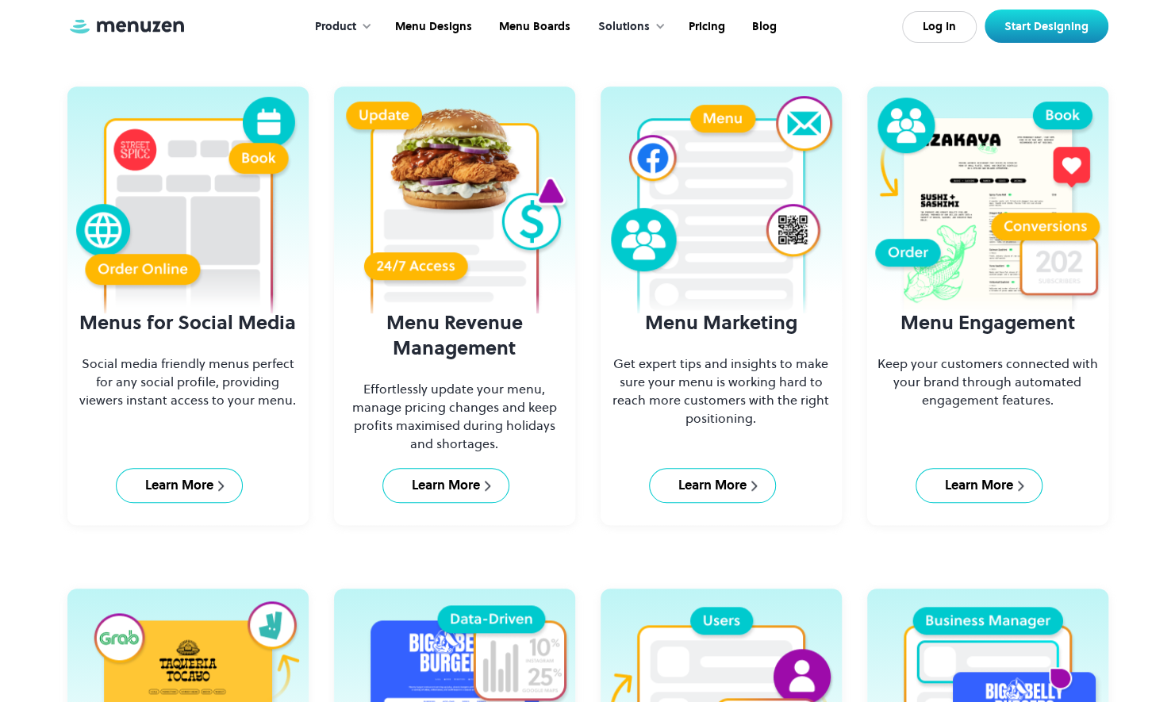
scroll to position [571, 0]
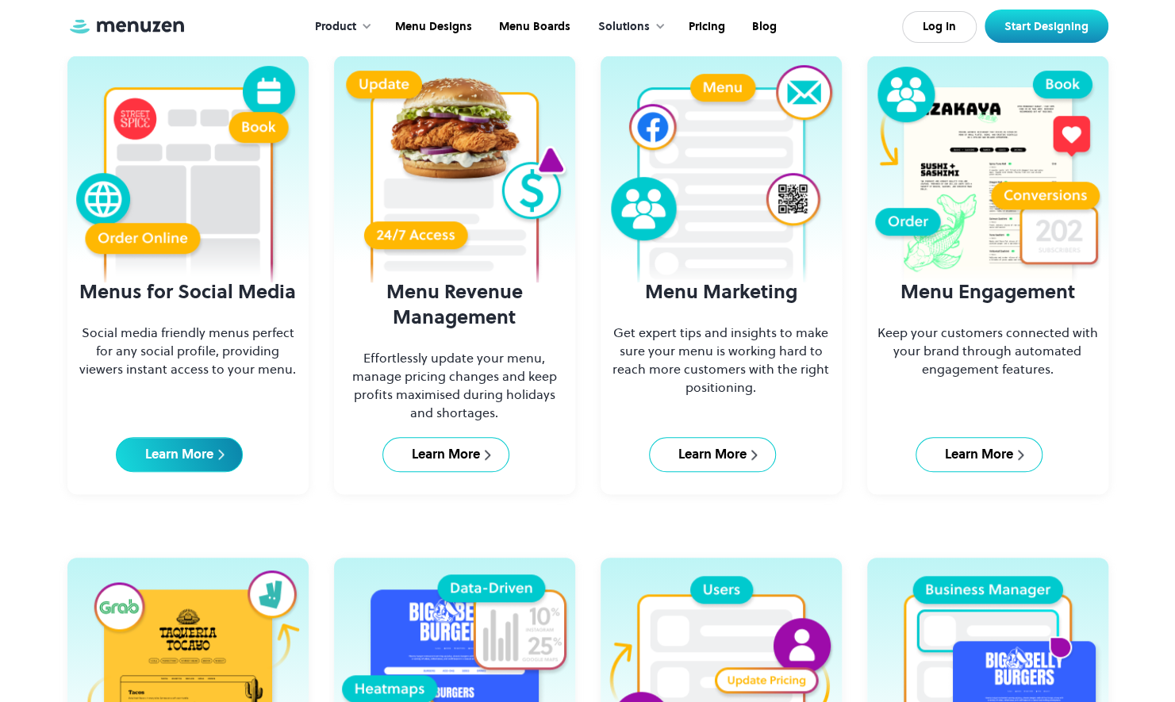
click at [156, 455] on div "Learn More" at bounding box center [179, 454] width 68 height 17
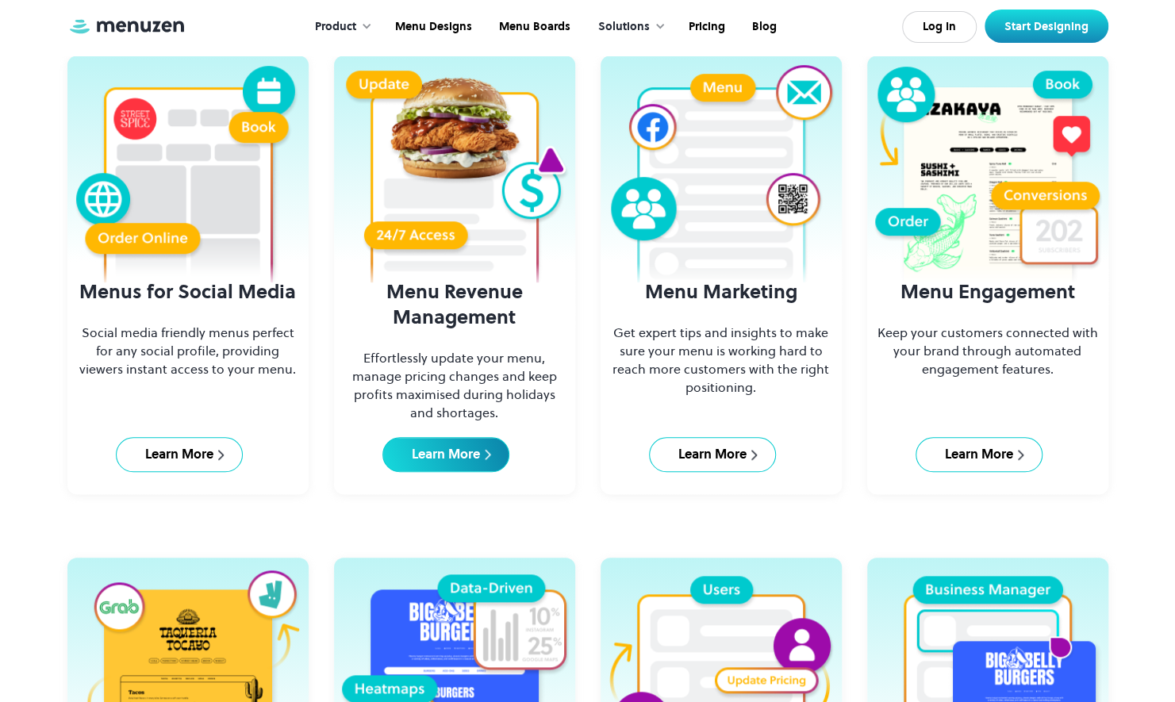
click at [425, 457] on div "Learn More" at bounding box center [446, 454] width 68 height 17
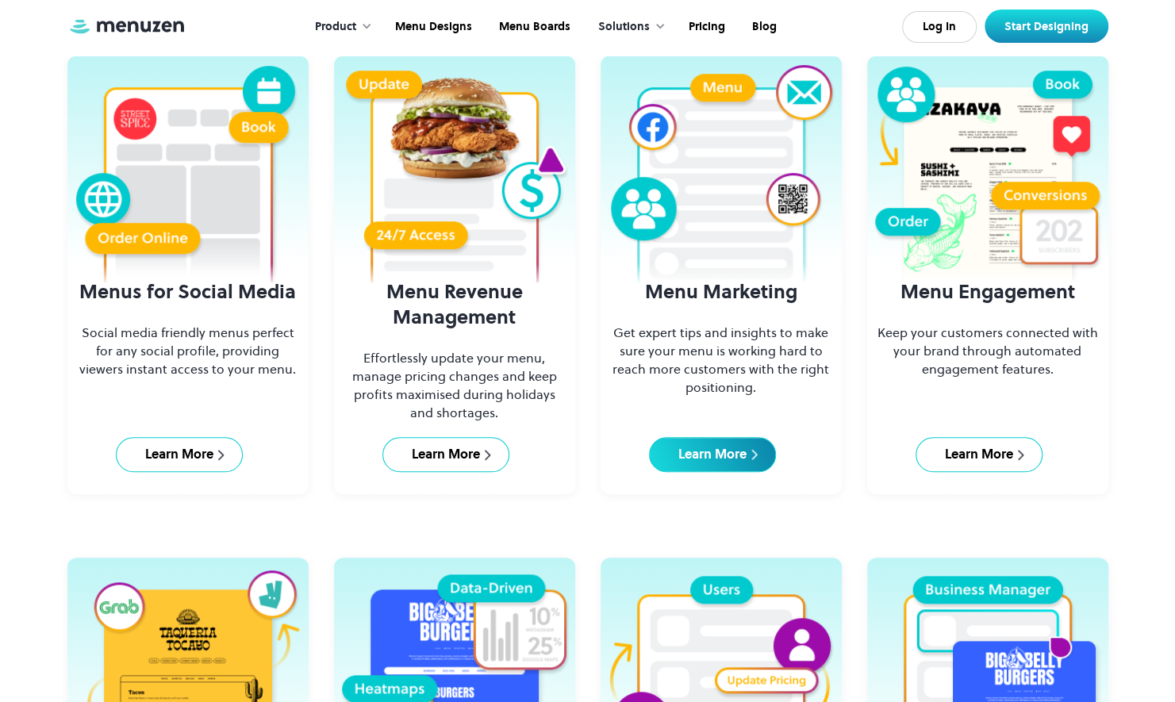
click at [686, 460] on div "Learn More" at bounding box center [712, 454] width 68 height 17
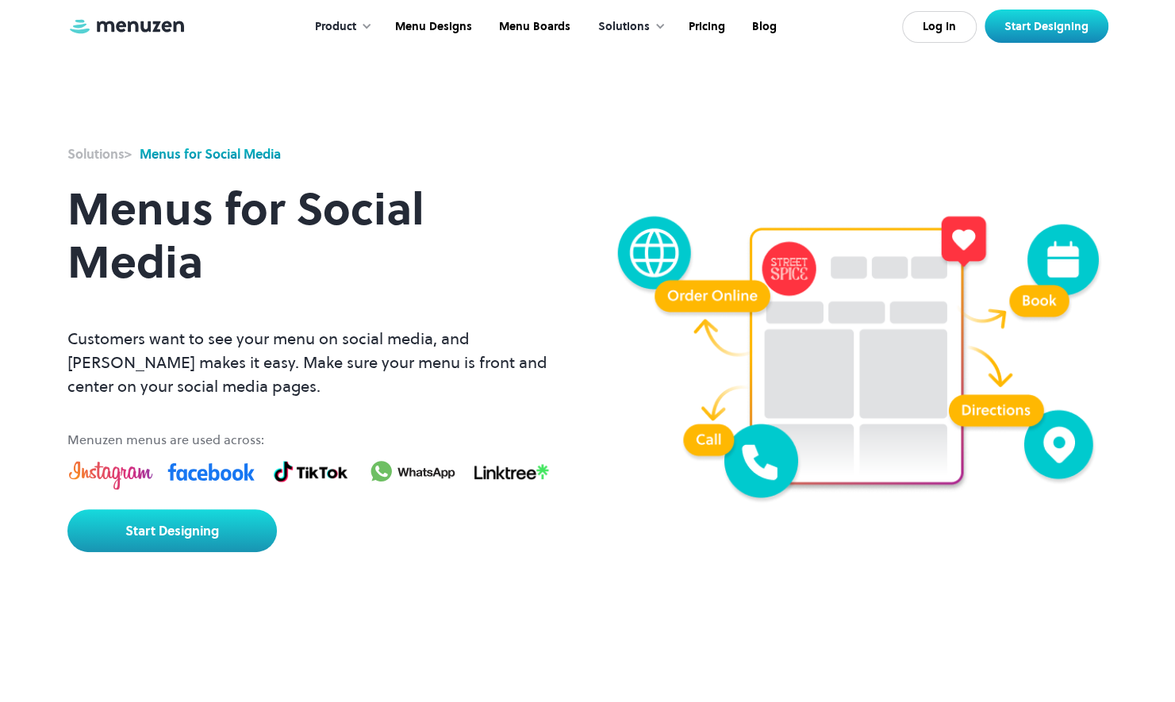
click at [474, 363] on p "Customers want to see your menu on social media, and Menuzen makes it easy. Mak…" at bounding box center [311, 362] width 489 height 71
drag, startPoint x: 0, startPoint y: 0, endPoint x: 474, endPoint y: 363, distance: 597.1
click at [474, 363] on p "Customers want to see your menu on social media, and Menuzen makes it easy. Mak…" at bounding box center [311, 362] width 489 height 71
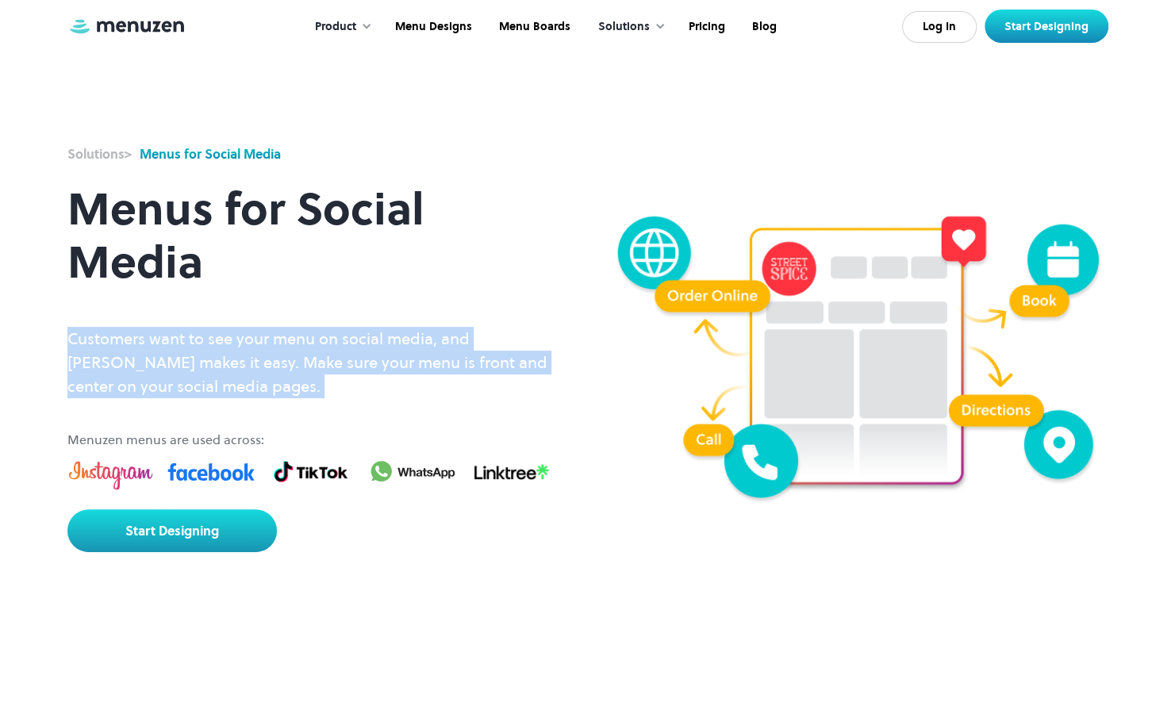
click at [474, 363] on p "Customers want to see your menu on social media, and Menuzen makes it easy. Mak…" at bounding box center [311, 362] width 489 height 71
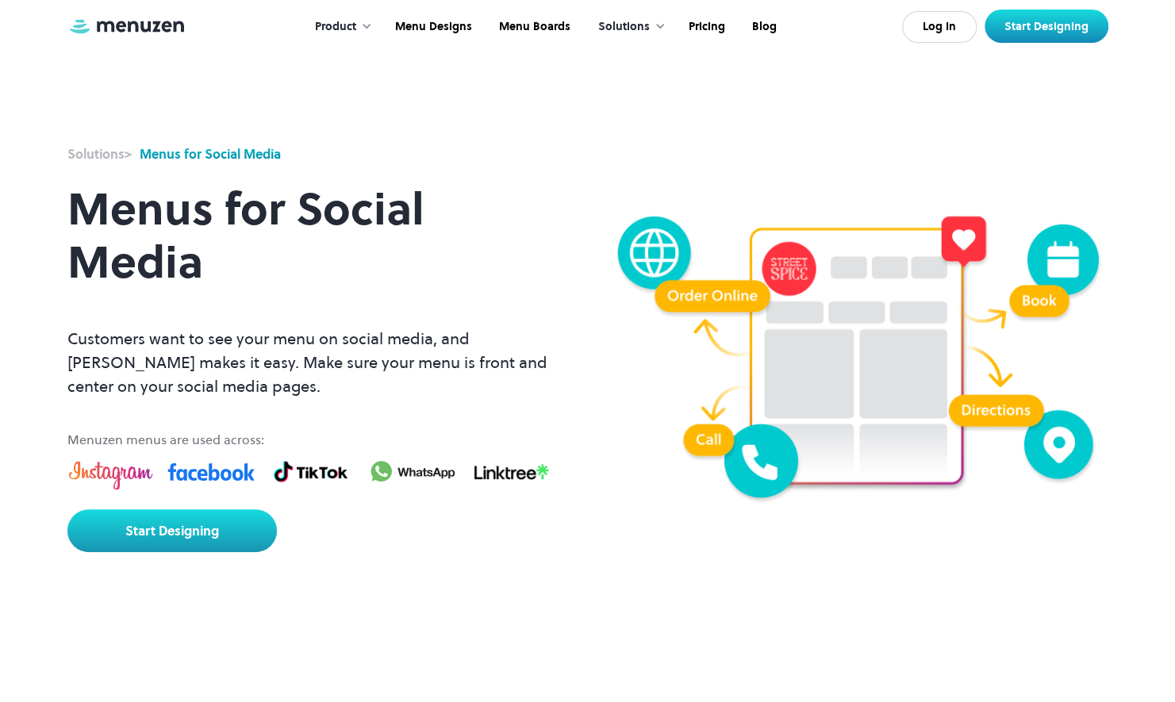
click at [598, 402] on div "Solutions > Menus for Social Media Menus for Social Media Customers want to see…" at bounding box center [587, 348] width 1041 height 408
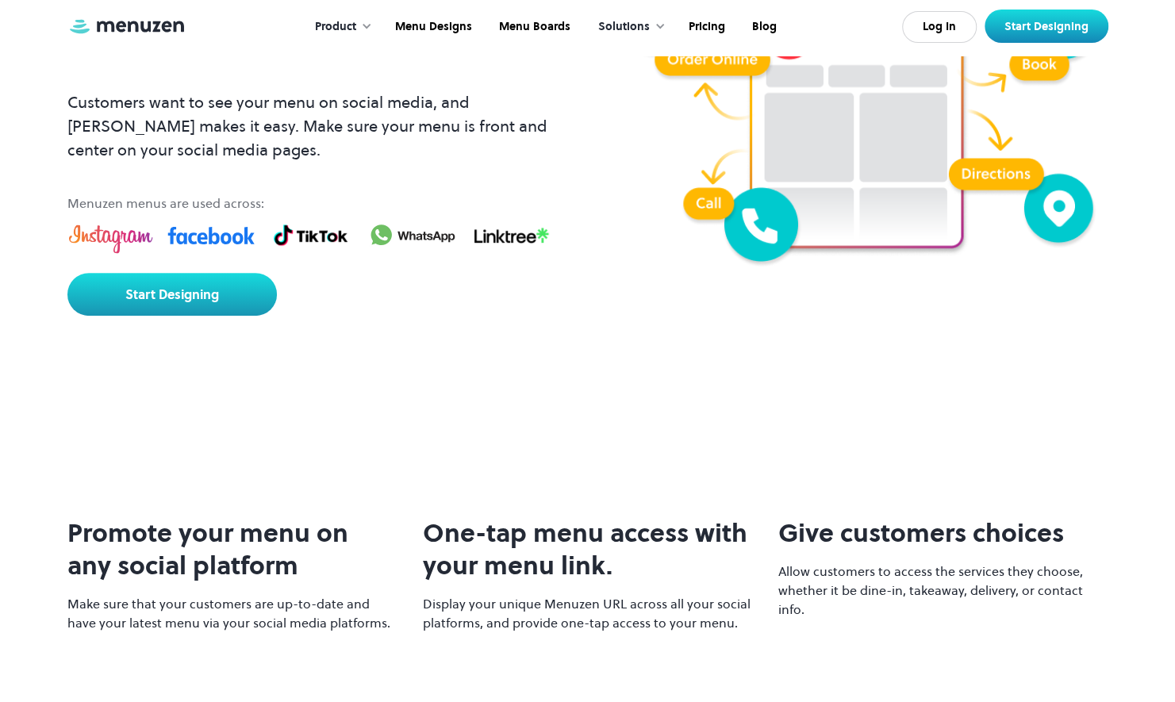
scroll to position [333, 0]
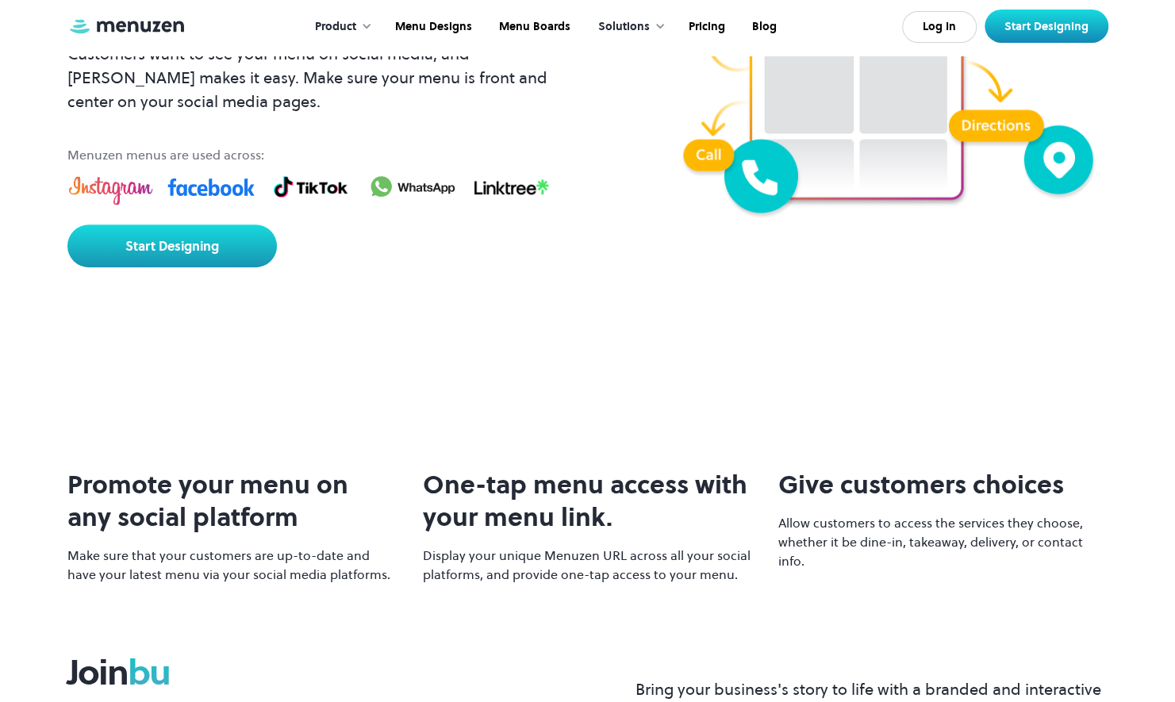
scroll to position [563, 0]
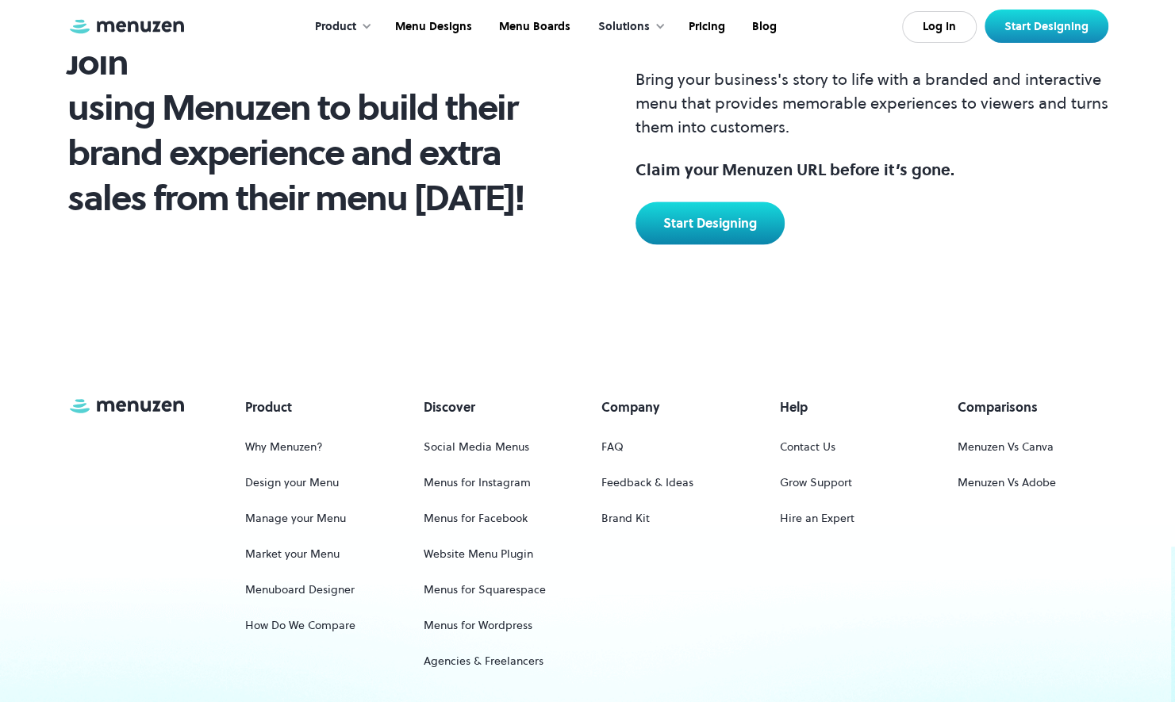
scroll to position [1398, 0]
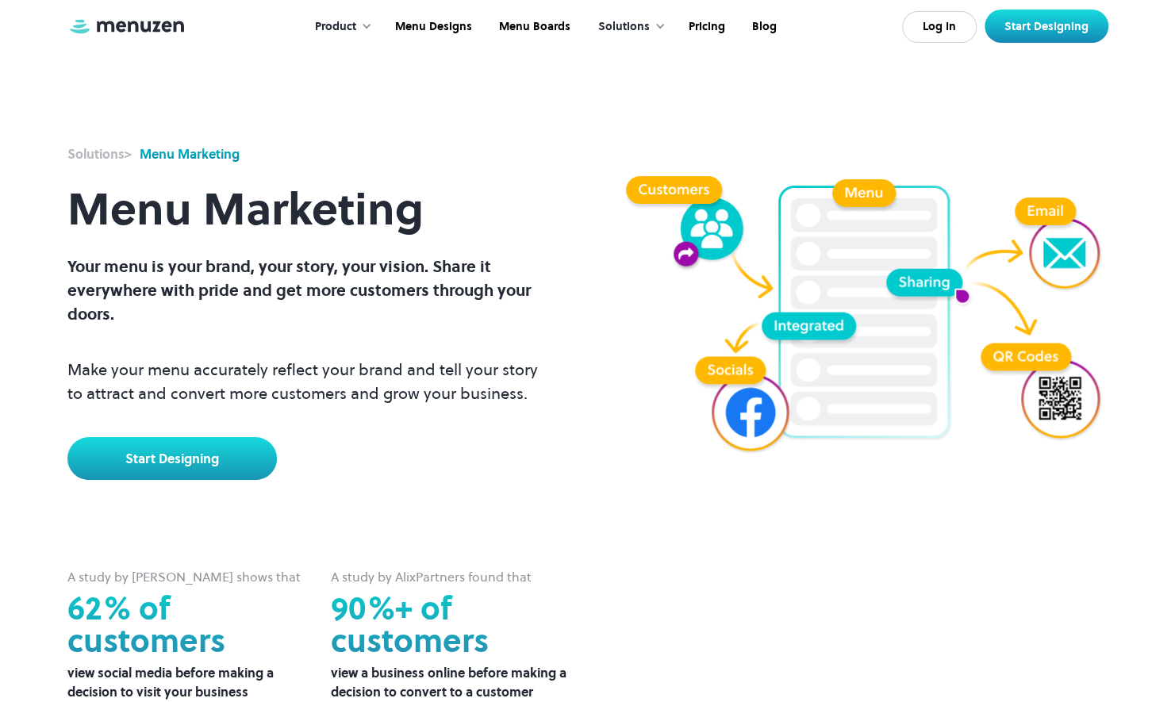
click at [437, 394] on p "Make your menu accurately reflect your brand and tell your story to attract and…" at bounding box center [311, 382] width 489 height 48
drag, startPoint x: 0, startPoint y: 0, endPoint x: 437, endPoint y: 394, distance: 588.3
click at [437, 394] on p "Make your menu accurately reflect your brand and tell your story to attract and…" at bounding box center [311, 382] width 489 height 48
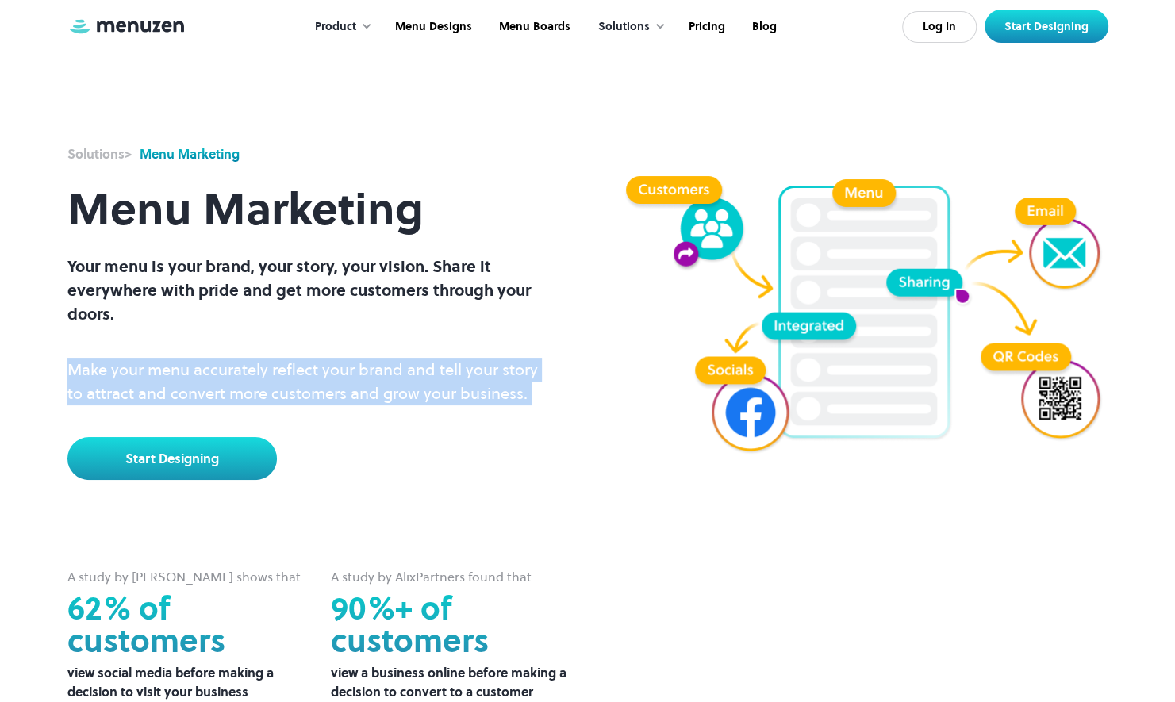
click at [437, 394] on p "Make your menu accurately reflect your brand and tell your story to attract and…" at bounding box center [311, 382] width 489 height 48
click at [486, 394] on p "Make your menu accurately reflect your brand and tell your story to attract and…" at bounding box center [311, 382] width 489 height 48
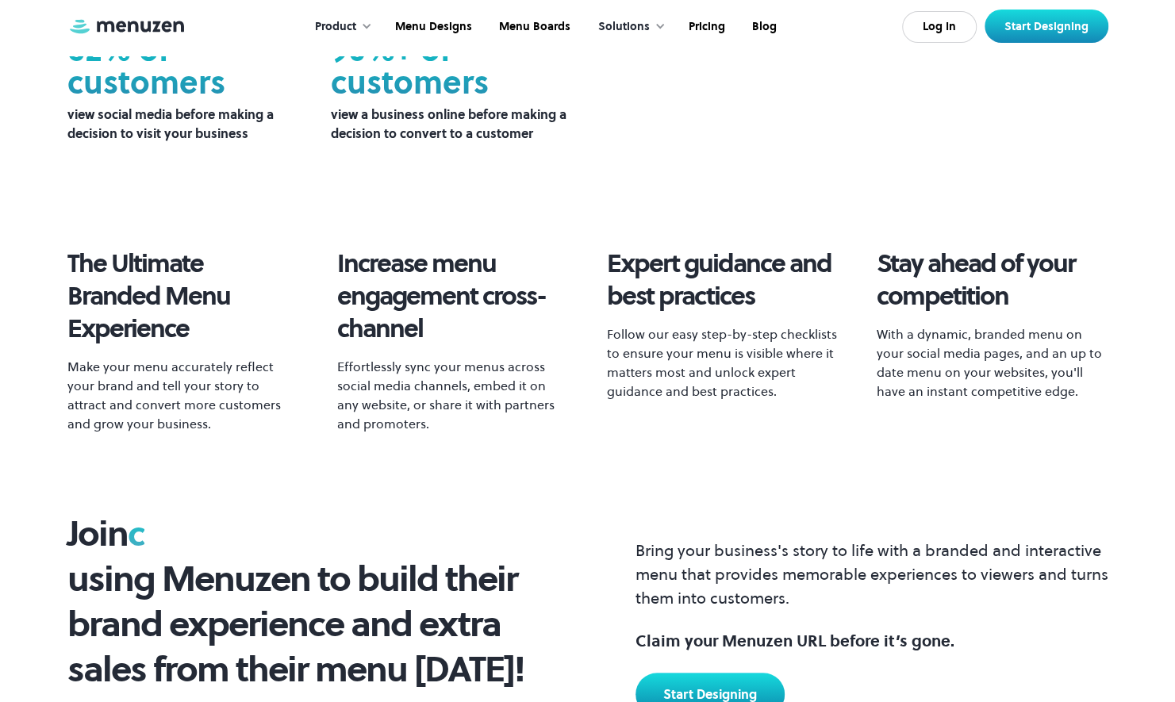
scroll to position [552, 0]
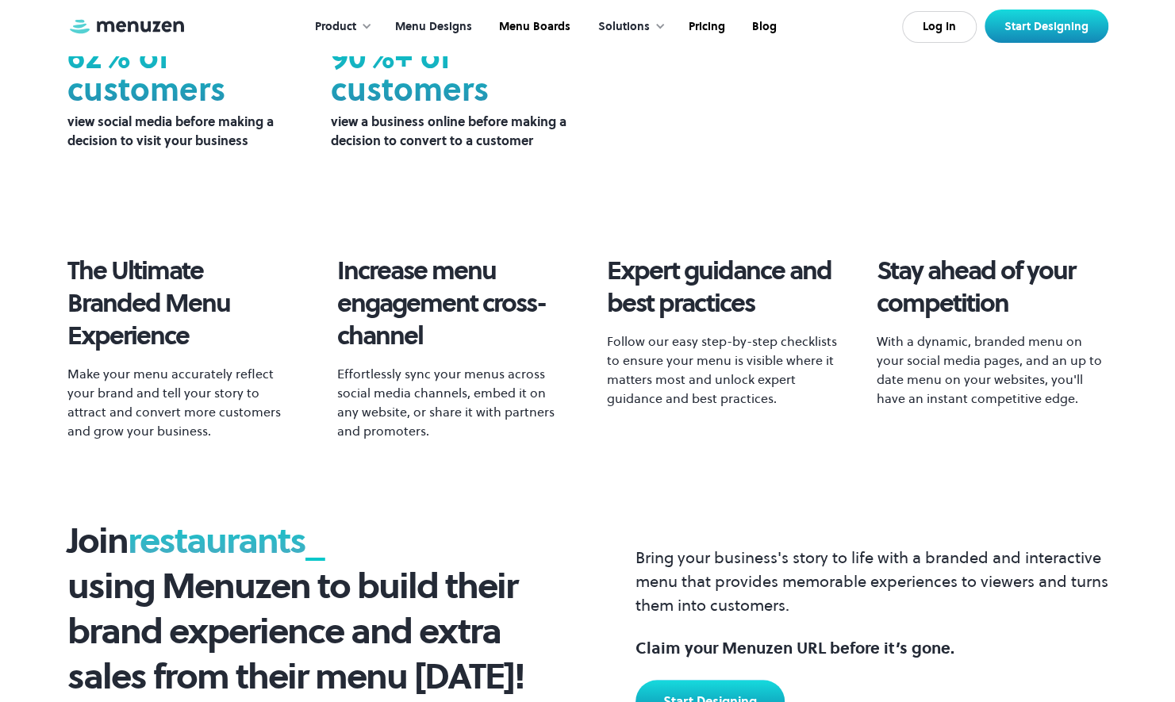
click at [448, 32] on link "Menu Designs" at bounding box center [432, 26] width 104 height 49
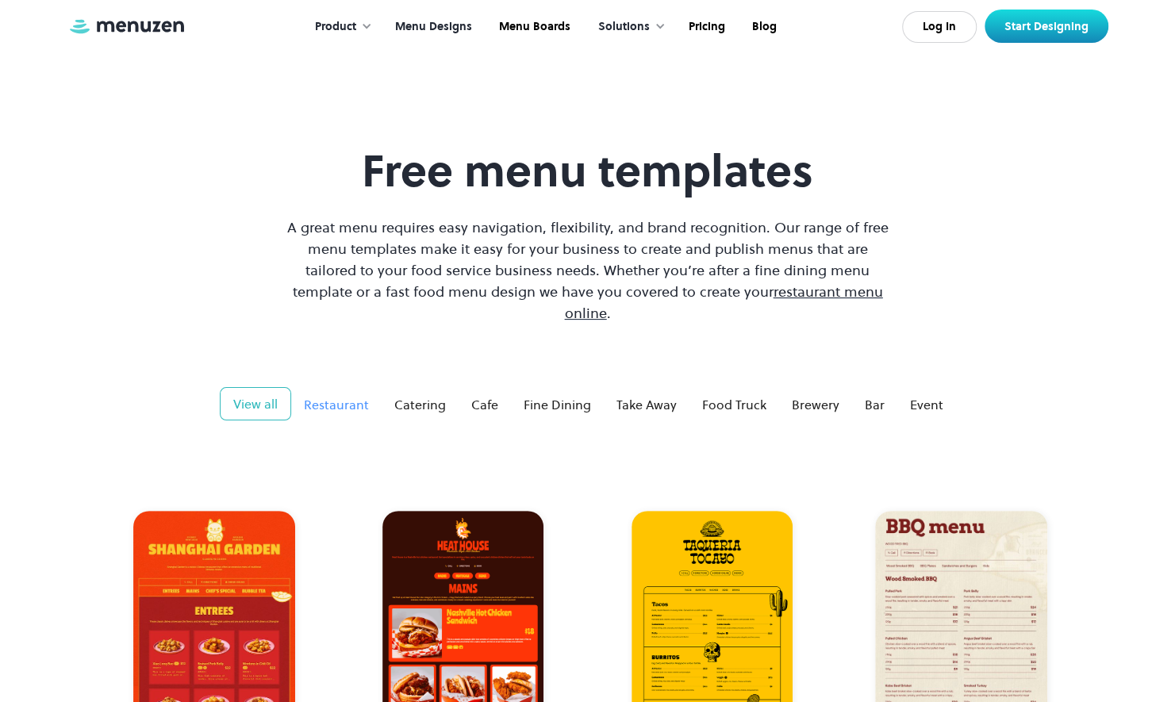
click at [339, 395] on div "Restaurant" at bounding box center [336, 404] width 65 height 19
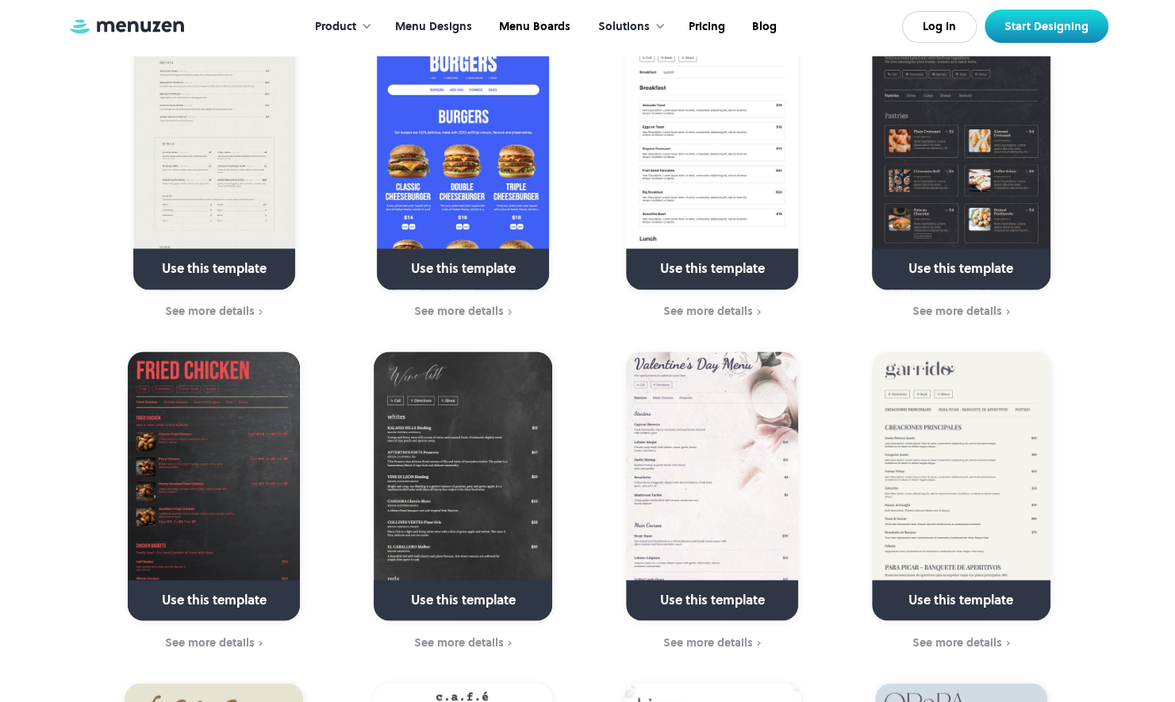
scroll to position [1153, 0]
